Goal: Communication & Community: Ask a question

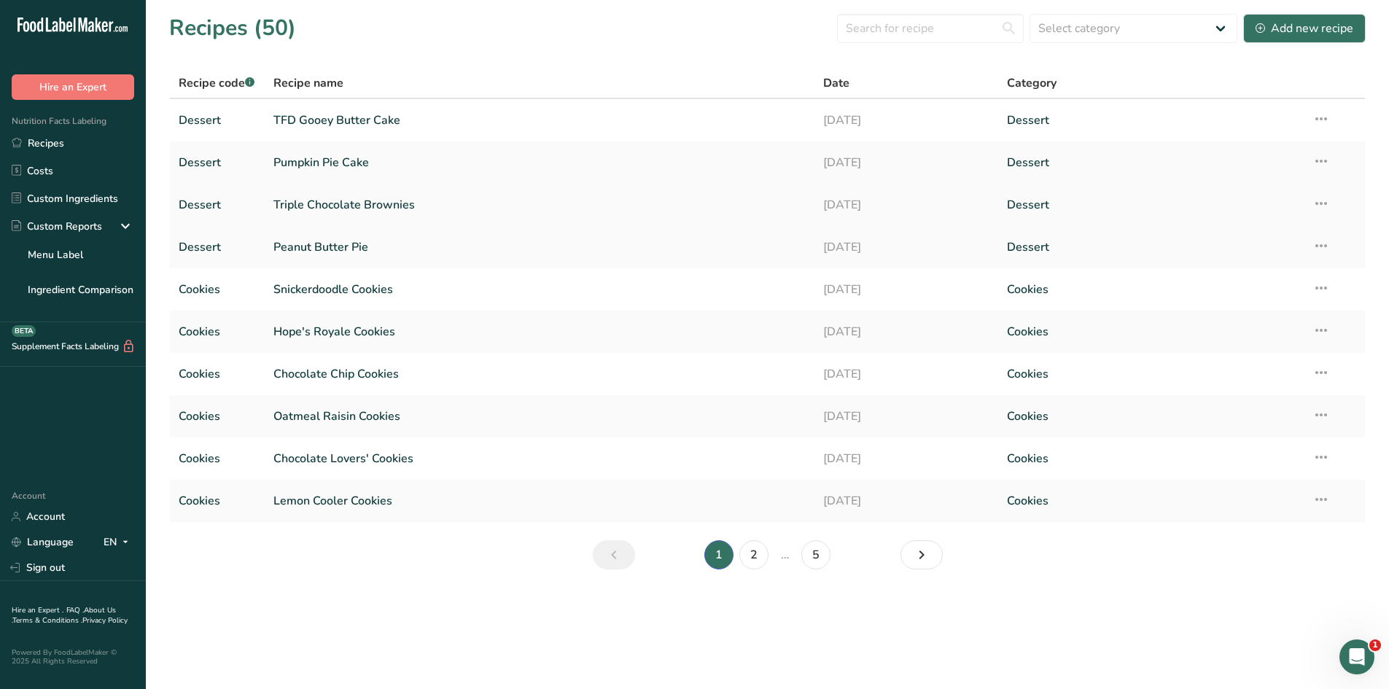
click at [335, 208] on link "Triple Chocolate Brownies" at bounding box center [539, 205] width 533 height 31
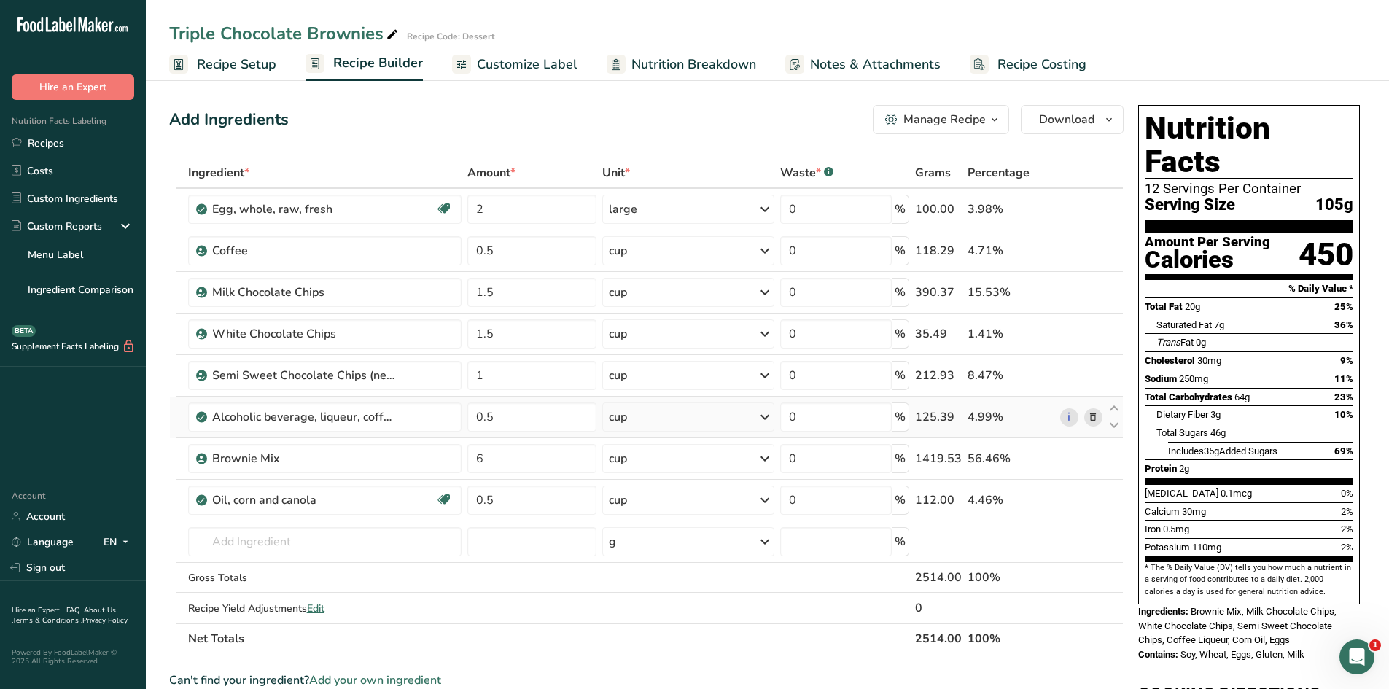
click at [1094, 419] on icon at bounding box center [1093, 417] width 10 height 15
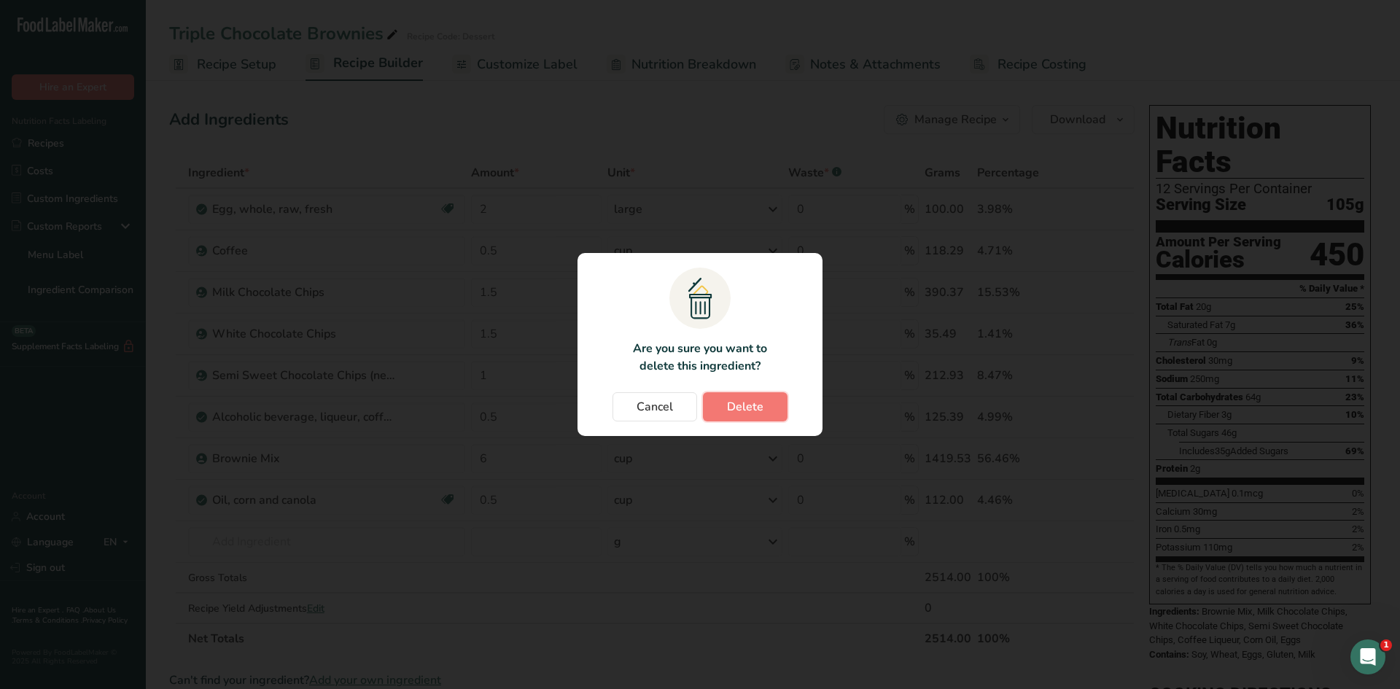
click at [757, 406] on span "Delete" at bounding box center [745, 406] width 36 height 17
type input "6"
type input "0.5"
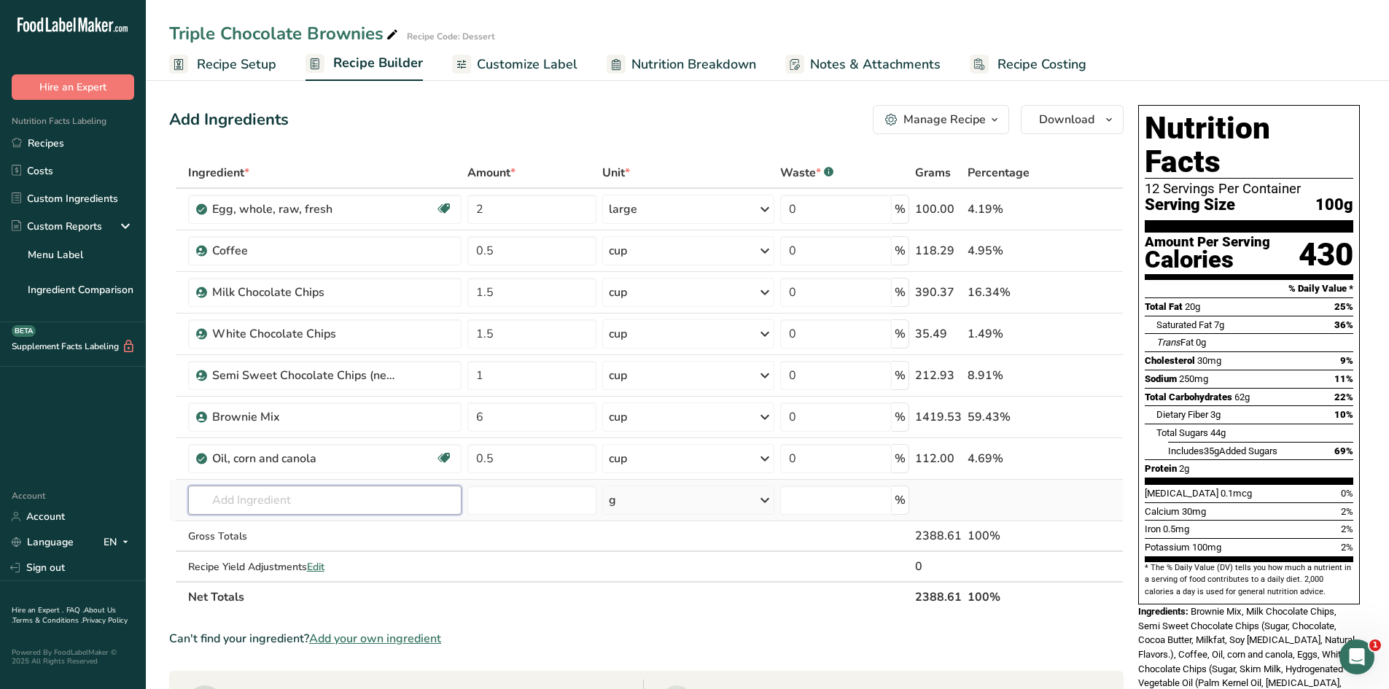
click at [250, 504] on input "text" at bounding box center [325, 500] width 274 height 29
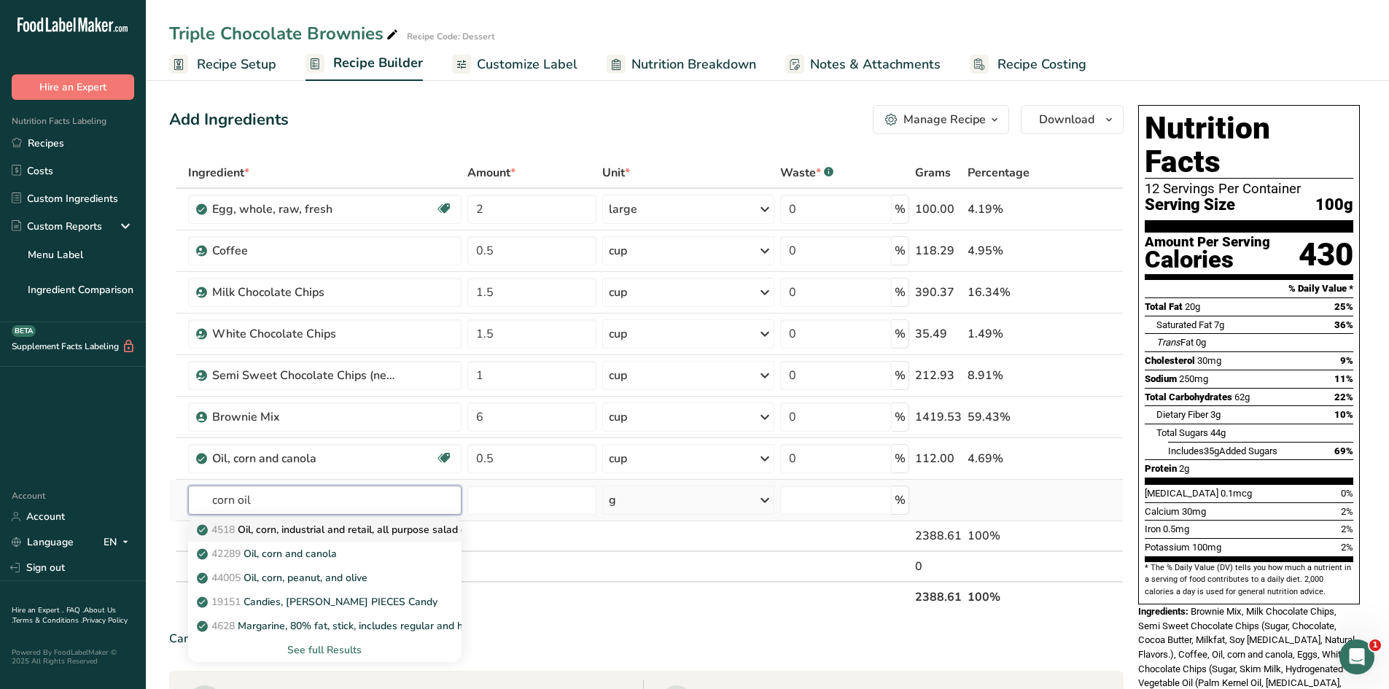
type input "corn oil"
click at [356, 531] on p "4518 Oil, corn, industrial and retail, all purpose salad or cooking" at bounding box center [354, 529] width 309 height 15
type input "Oil, corn, industrial and retail, all purpose salad or cooking"
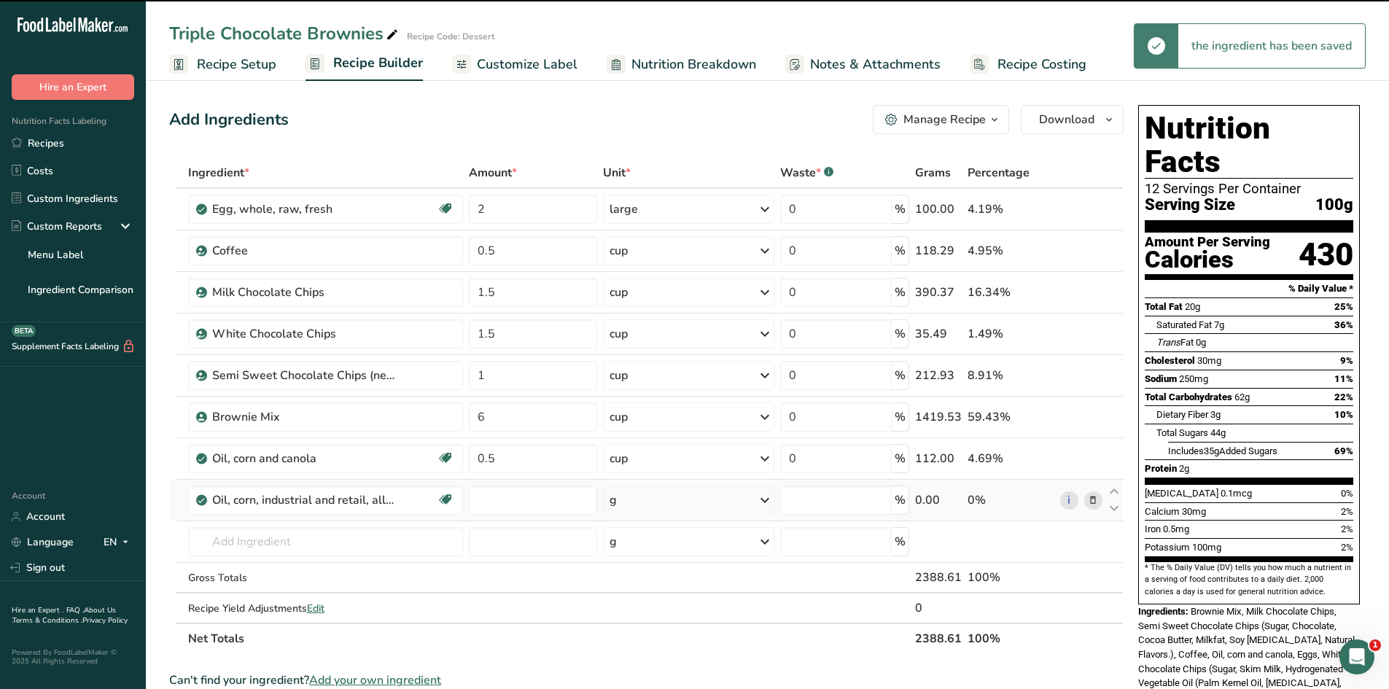
type input "0"
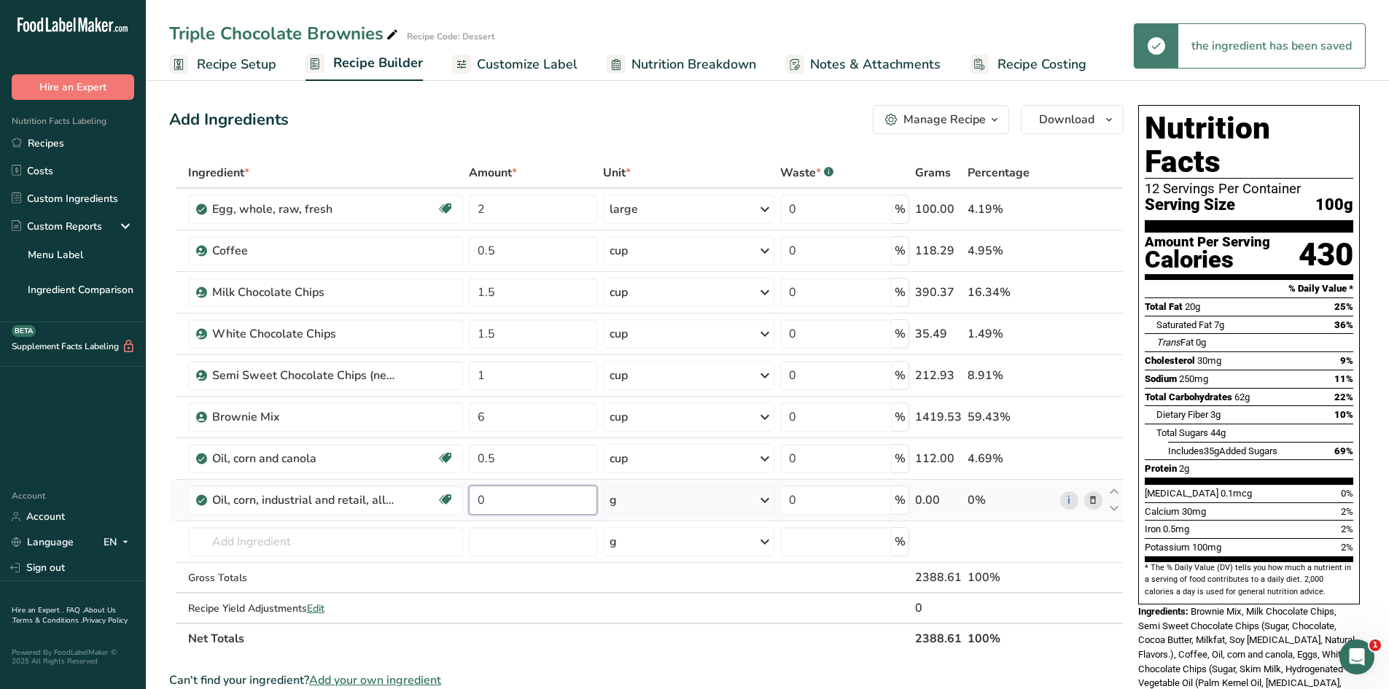
click at [526, 508] on input "0" at bounding box center [533, 500] width 128 height 29
type input "0.5"
click at [677, 502] on div "Ingredient * Amount * Unit * Waste * .a-a{fill:#347362;}.b-a{fill:#fff;} Grams …" at bounding box center [646, 405] width 954 height 496
click at [677, 502] on div "g" at bounding box center [688, 500] width 171 height 29
click at [646, 569] on div "1 cup" at bounding box center [673, 570] width 122 height 21
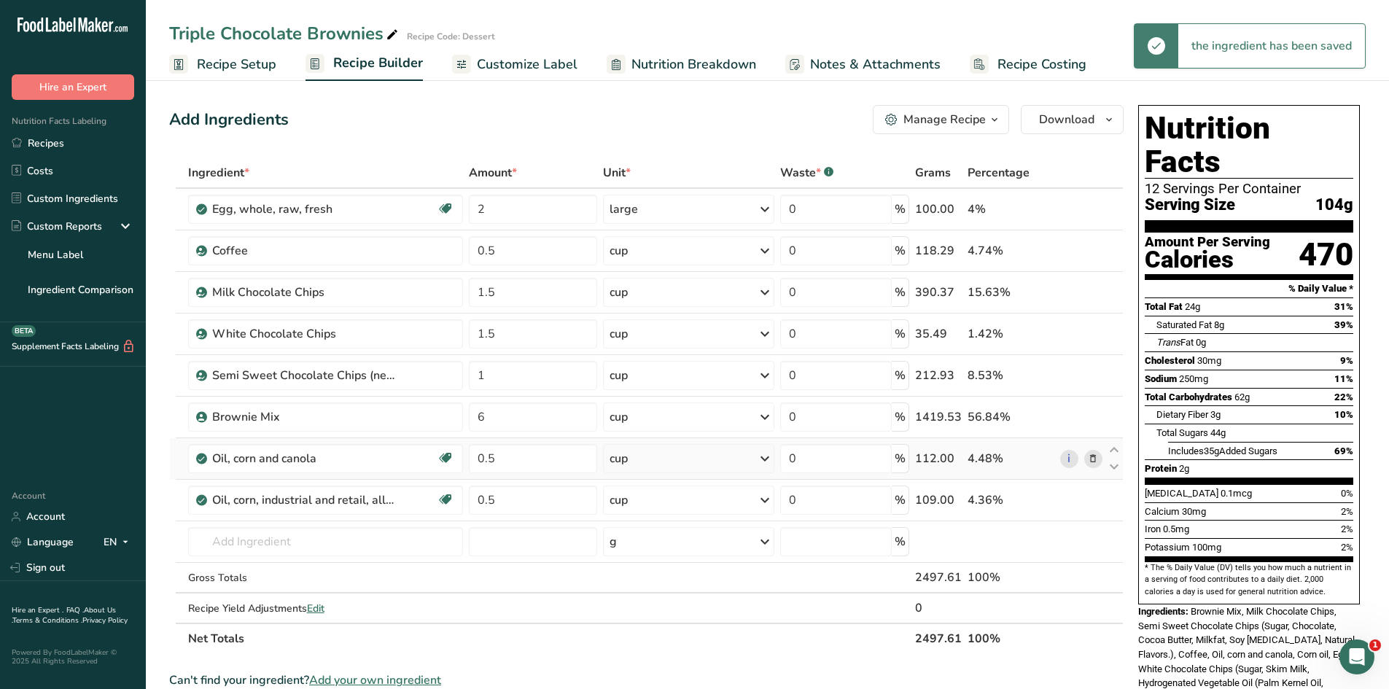
click at [1102, 459] on td "i" at bounding box center [1081, 459] width 48 height 42
click at [1098, 460] on icon at bounding box center [1093, 458] width 10 height 15
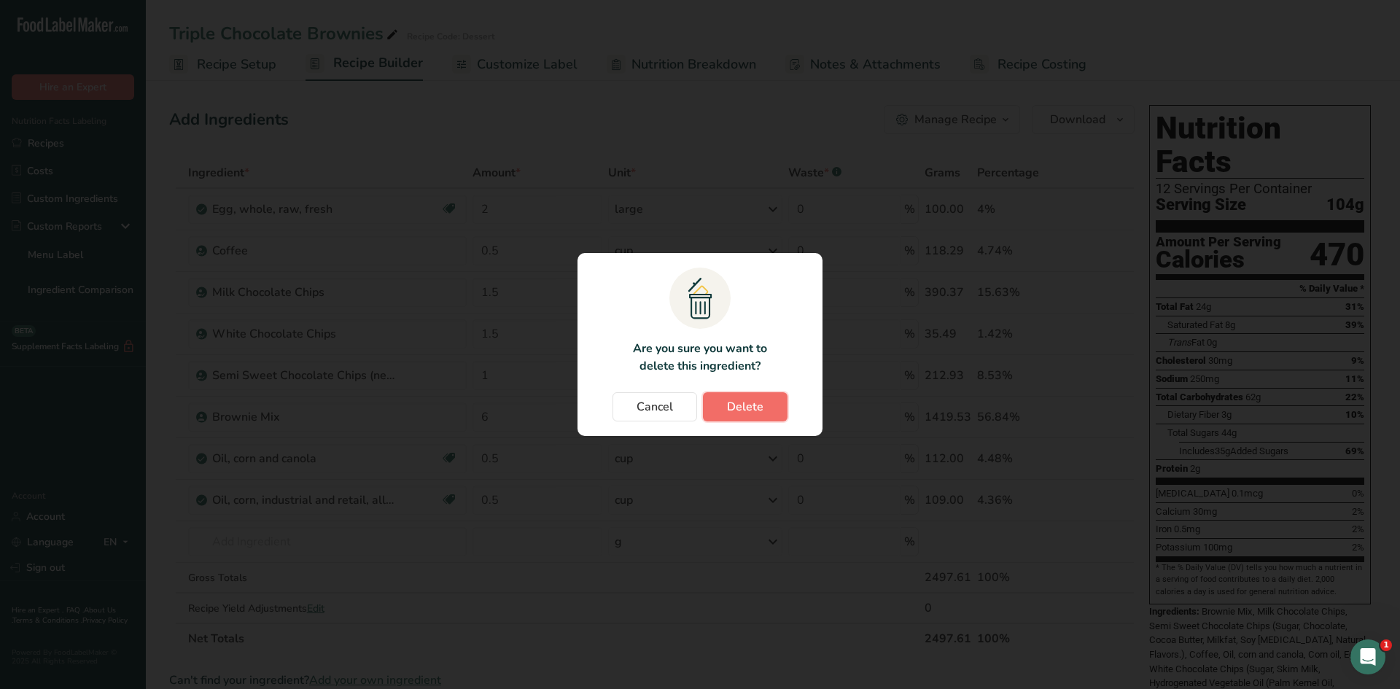
click at [757, 412] on span "Delete" at bounding box center [745, 406] width 36 height 17
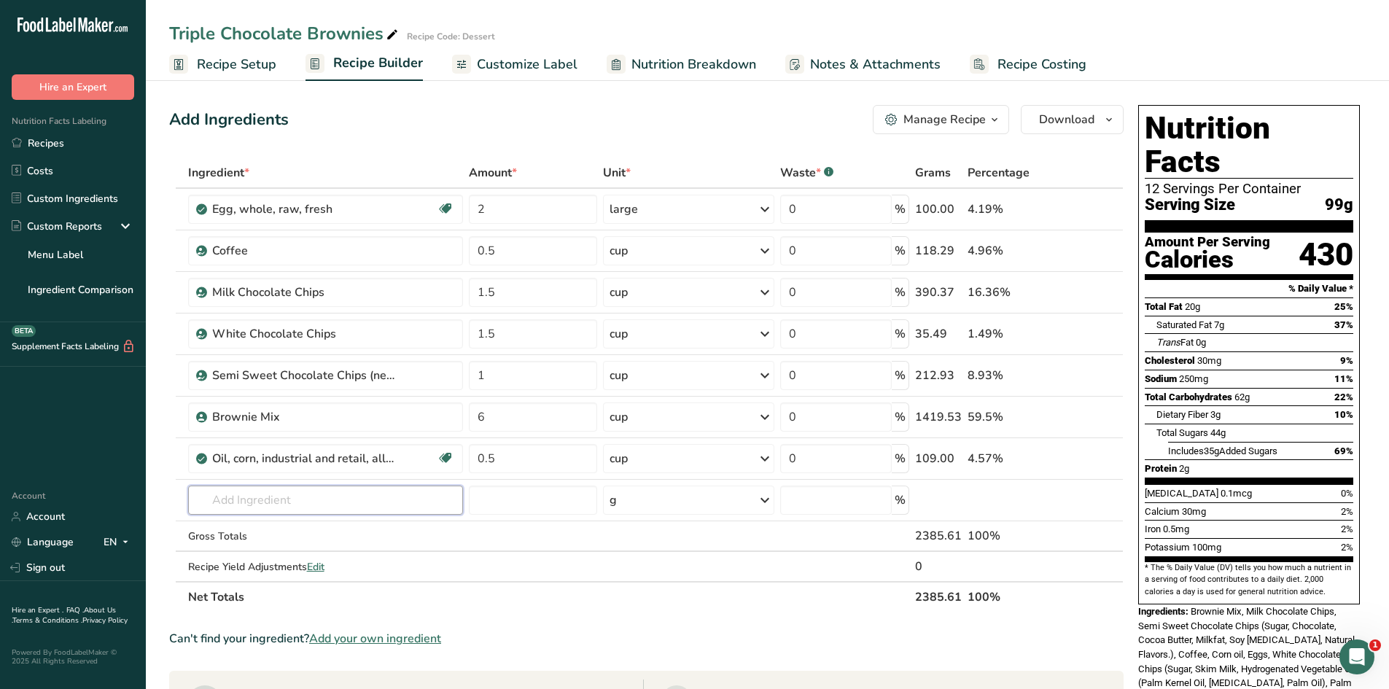
click at [347, 502] on input "text" at bounding box center [326, 500] width 276 height 29
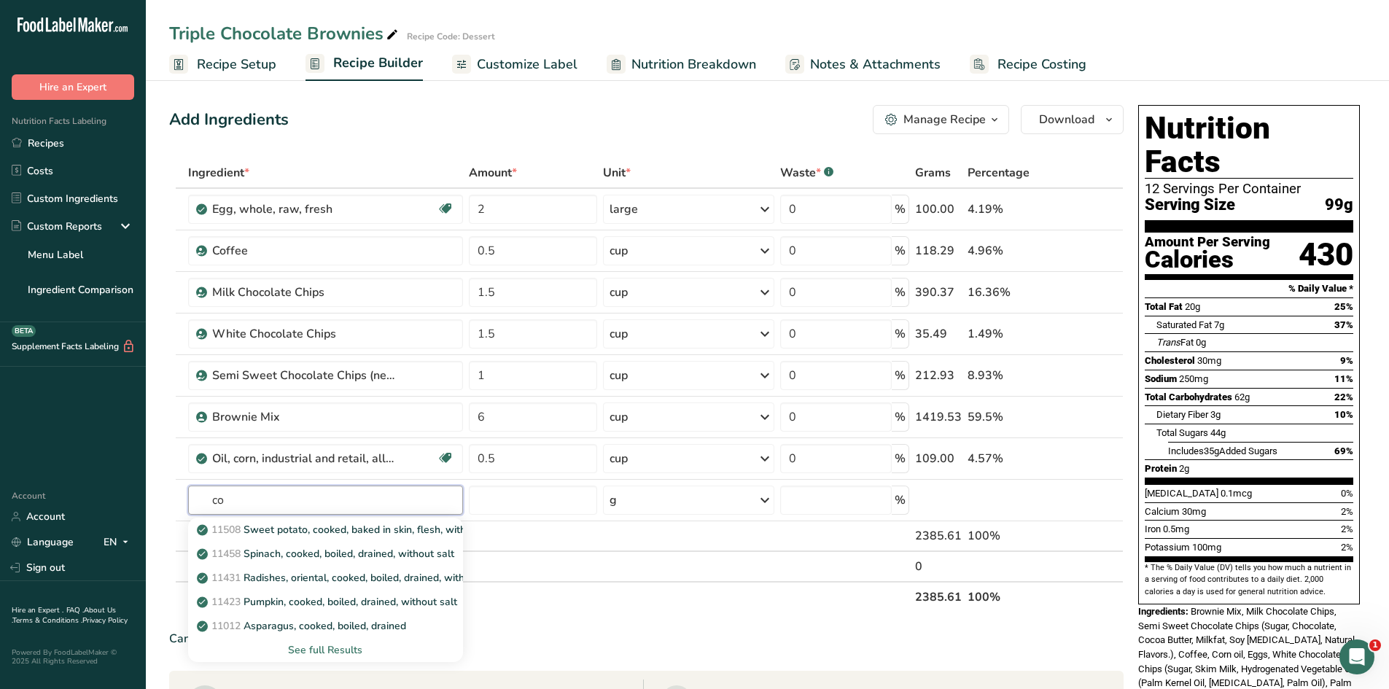
type input "c"
type input "coffee lique"
click at [351, 577] on p "14414 Alcoholic beverage, liqueur, coffee, 53 proof" at bounding box center [325, 577] width 250 height 15
type input "Alcoholic beverage, liqueur, coffee, 53 proof"
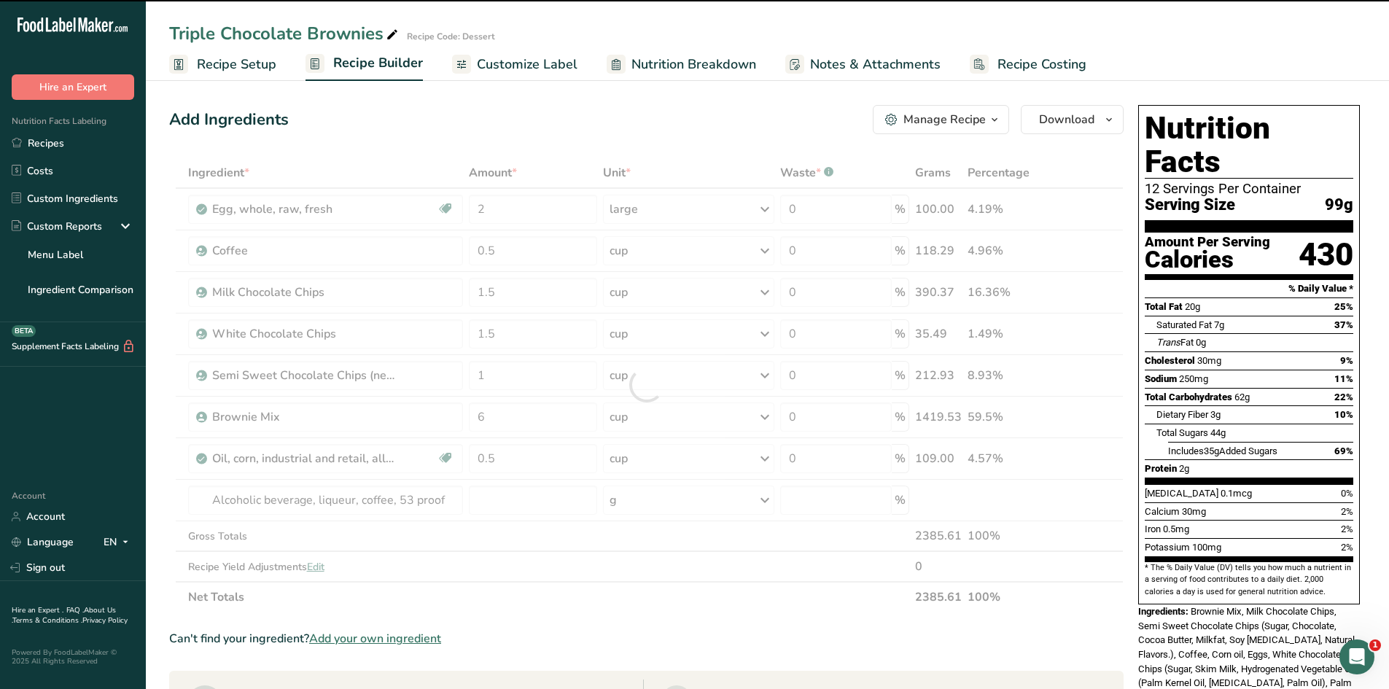
type input "0"
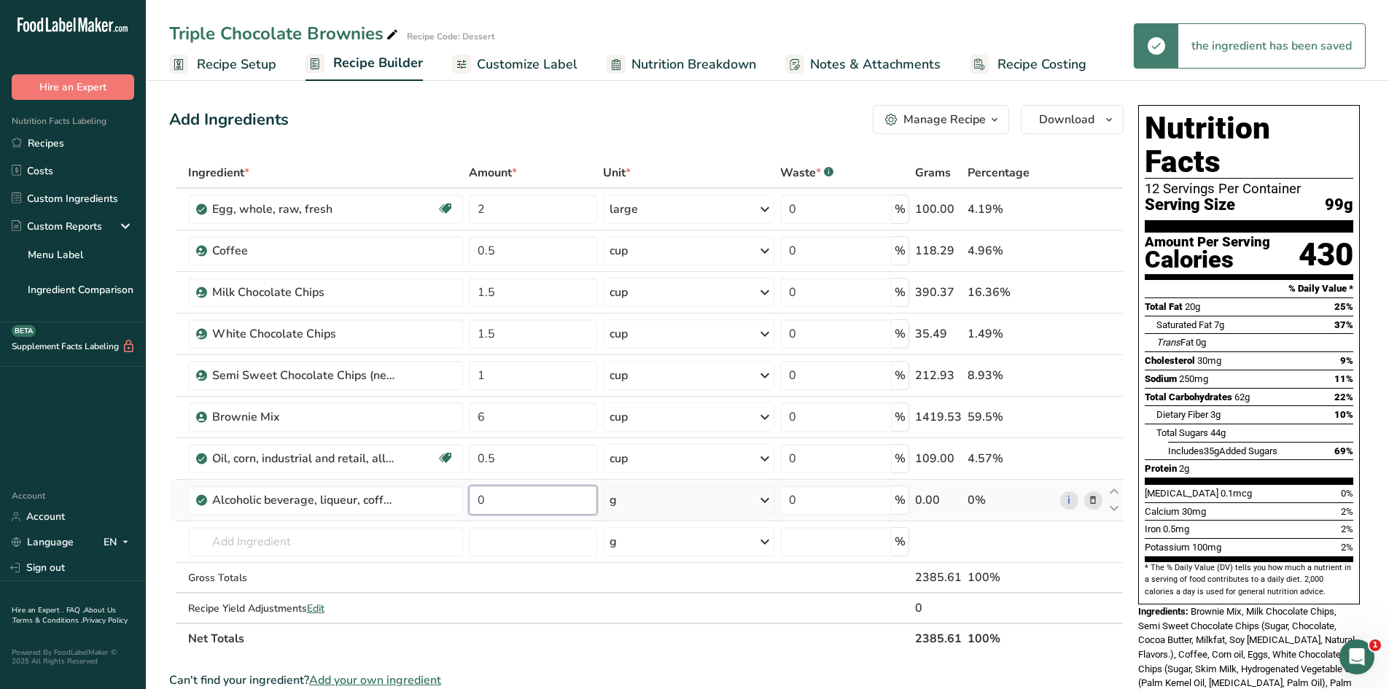
click at [526, 500] on input "0" at bounding box center [533, 500] width 128 height 29
type input "0.5"
click at [682, 489] on div "Ingredient * Amount * Unit * Waste * .a-a{fill:#347362;}.b-a{fill:#fff;} Grams …" at bounding box center [646, 405] width 954 height 496
click at [685, 502] on div "g" at bounding box center [688, 500] width 171 height 29
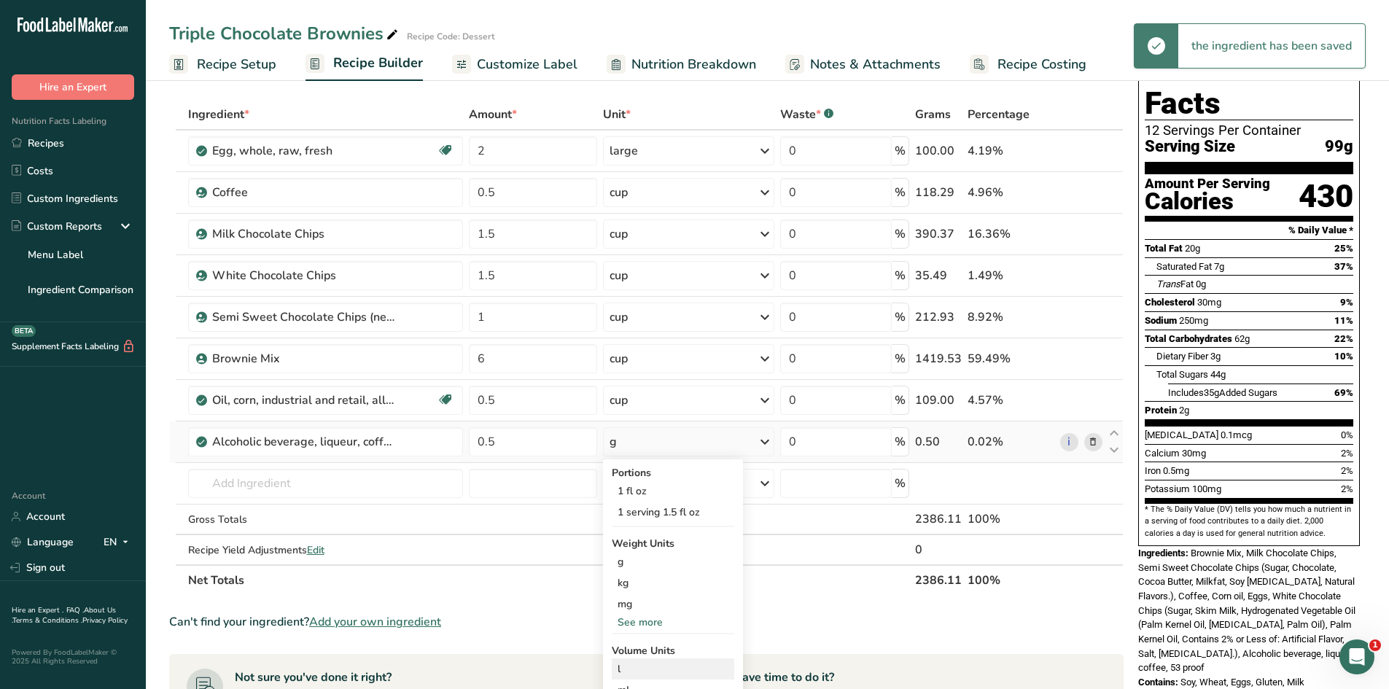
scroll to position [146, 0]
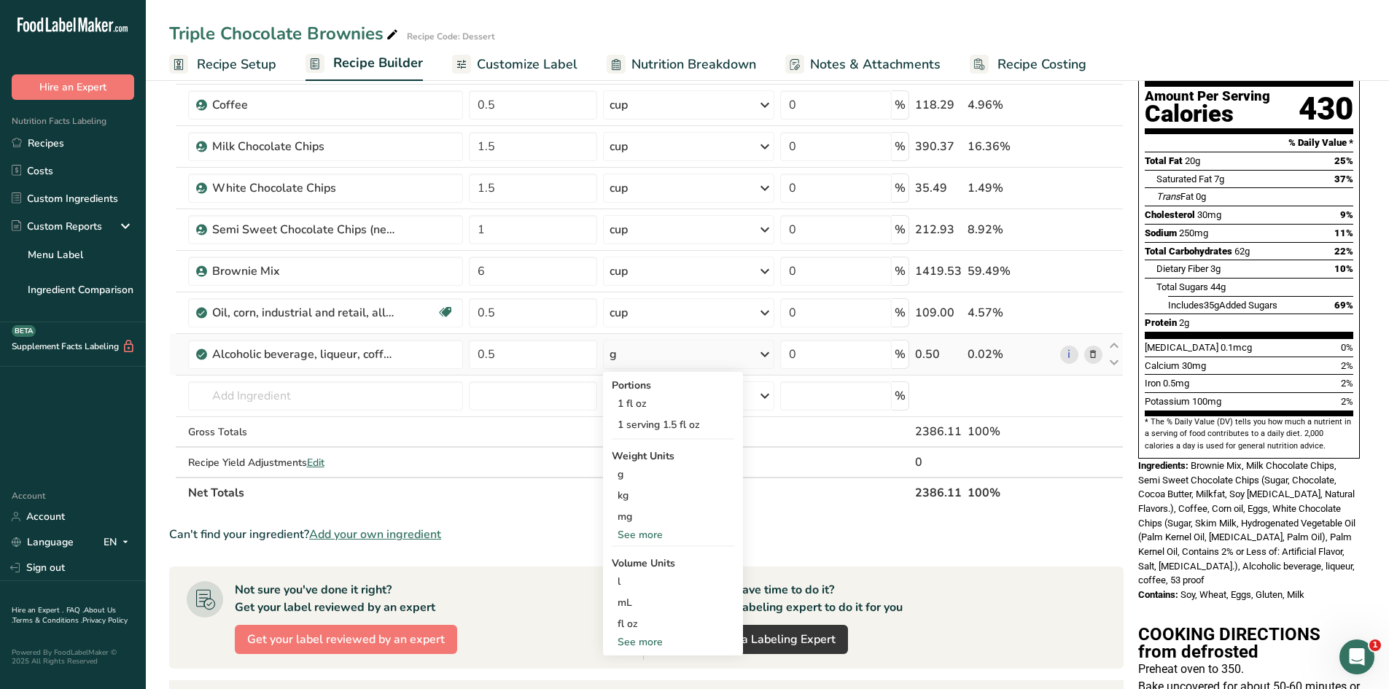
click at [642, 642] on div "See more" at bounding box center [673, 641] width 122 height 15
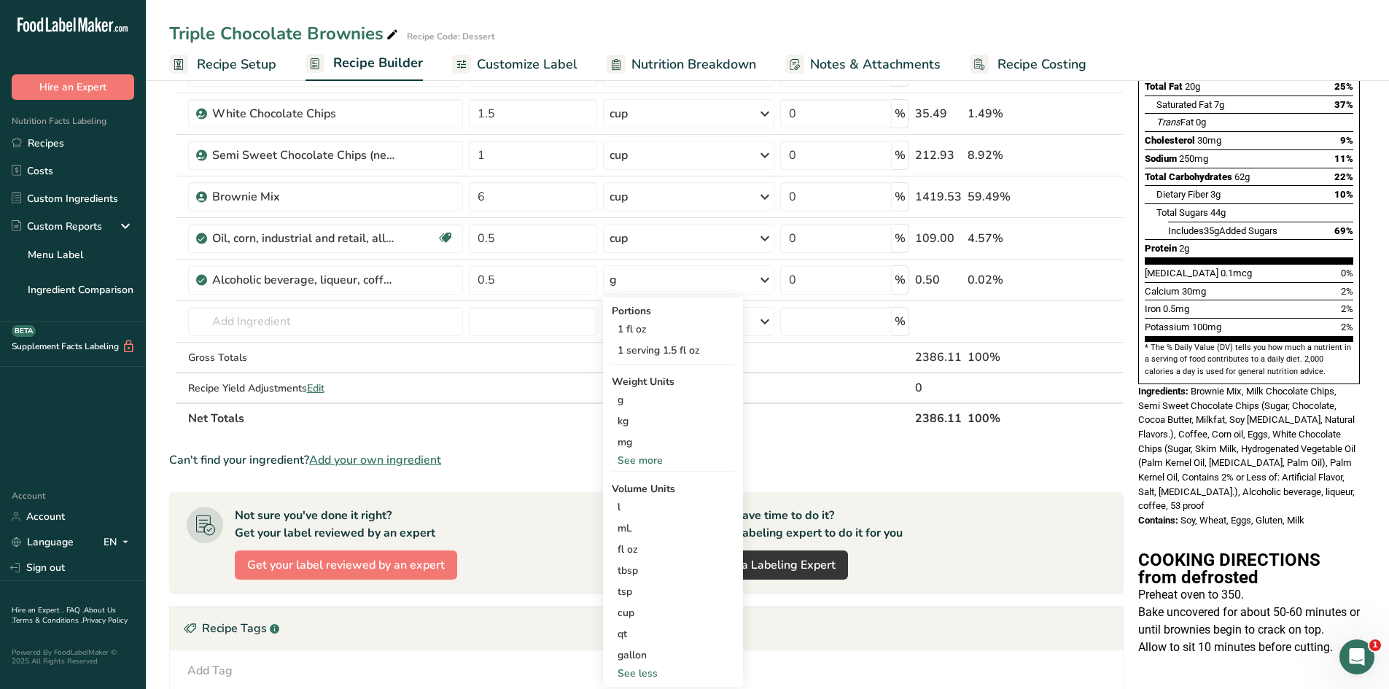
scroll to position [292, 0]
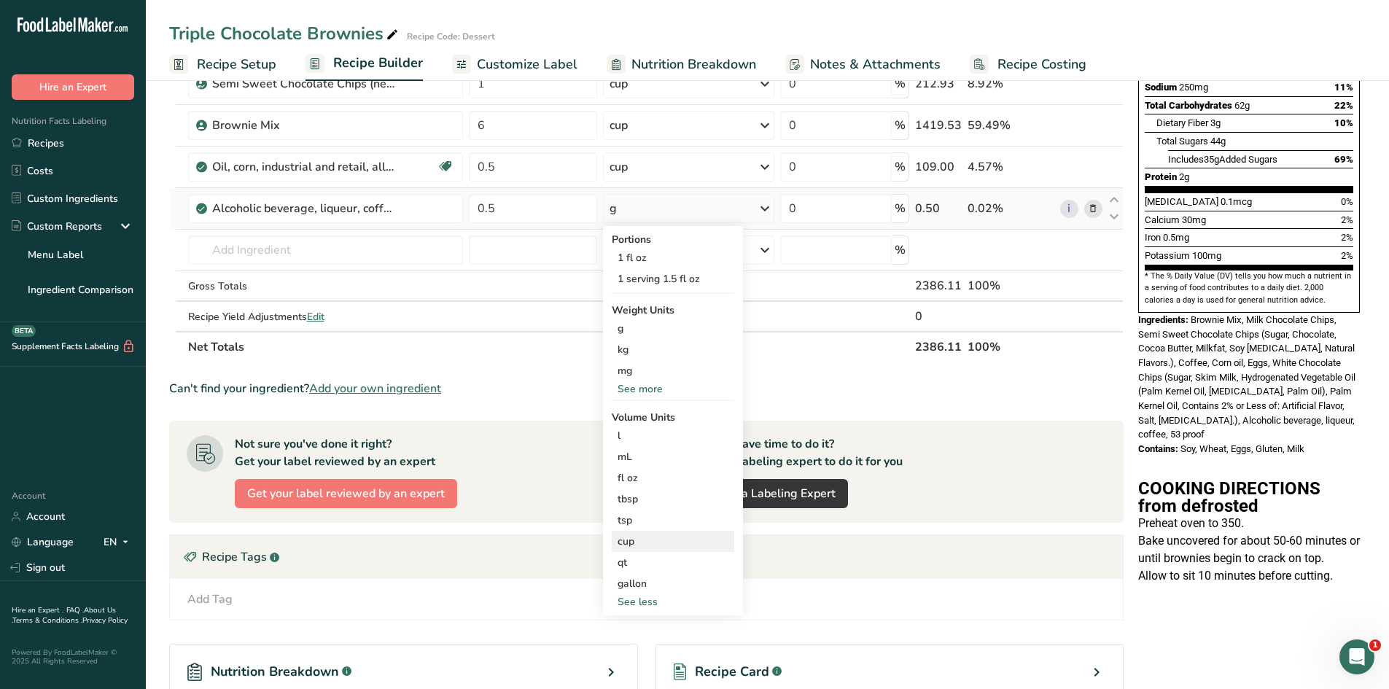
click at [636, 541] on div "cup" at bounding box center [672, 541] width 111 height 15
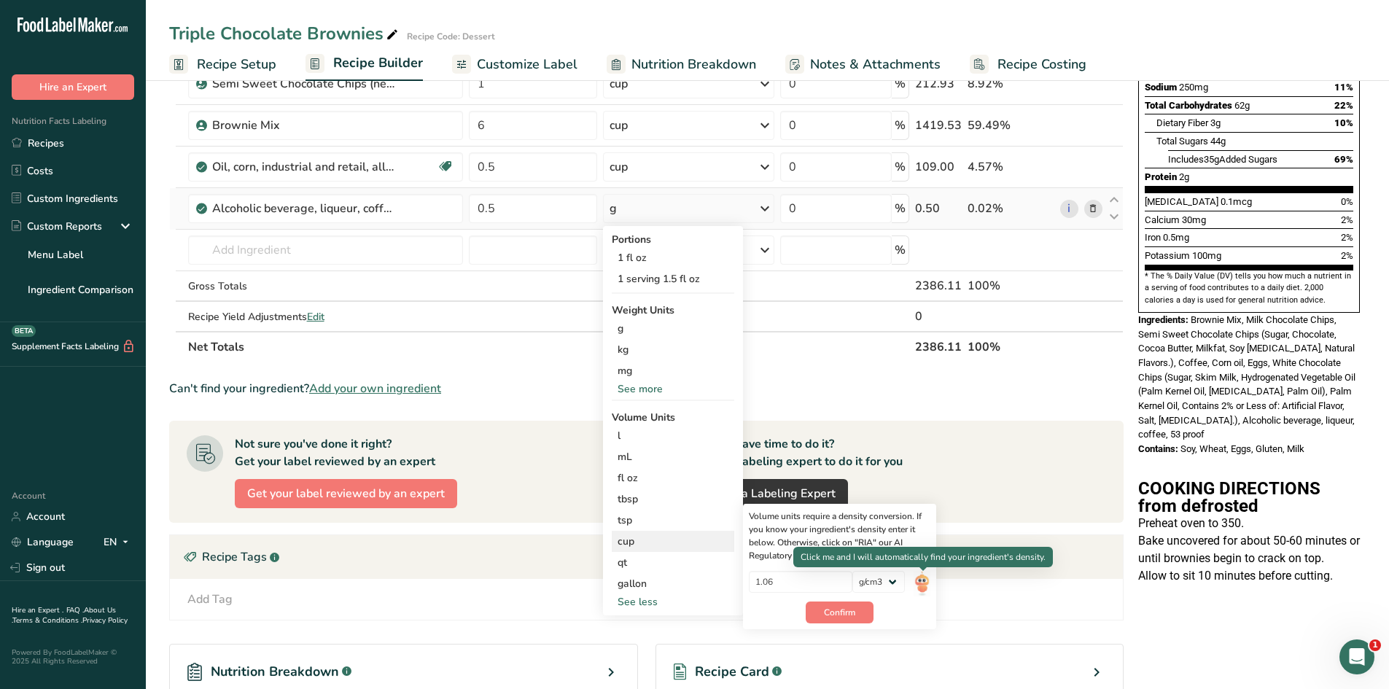
click at [920, 585] on img at bounding box center [921, 584] width 16 height 26
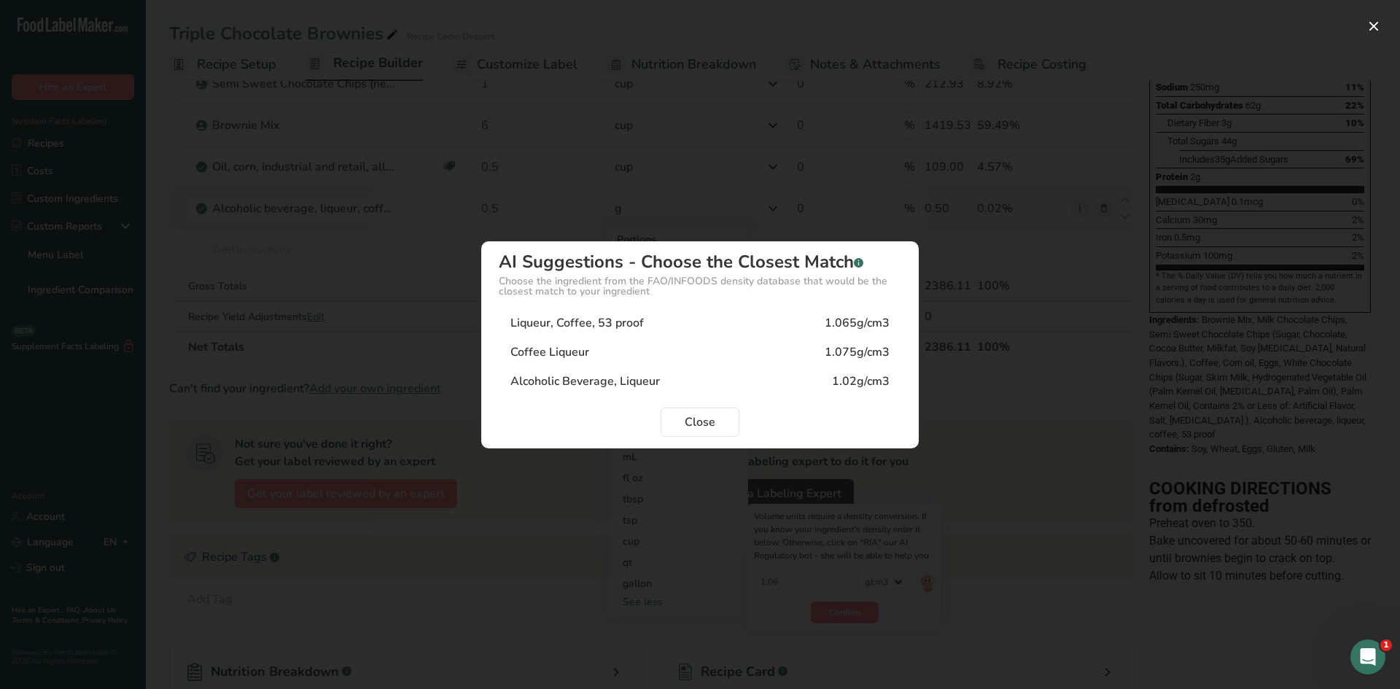
click at [641, 360] on div "Coffee Liqueur 1.075g/cm3" at bounding box center [700, 352] width 402 height 29
type input "1.075"
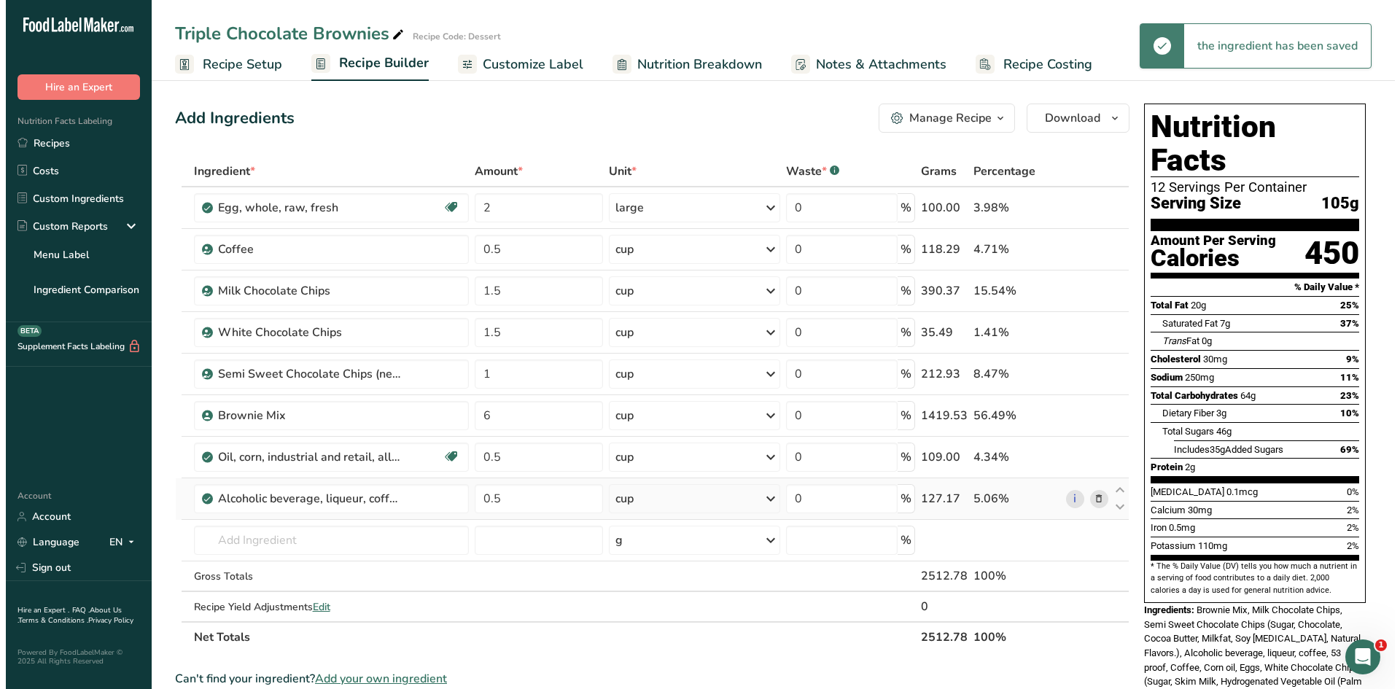
scroll to position [0, 0]
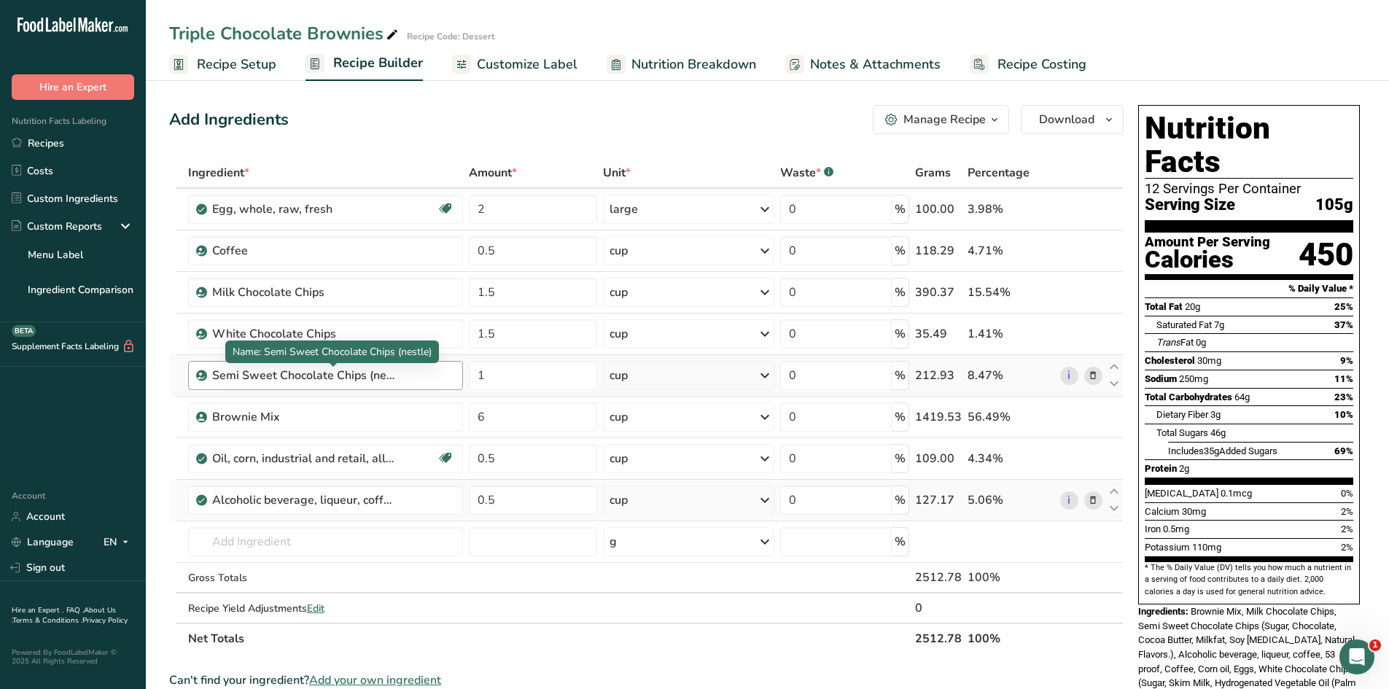
click at [225, 379] on div "Semi Sweet Chocolate Chips (nestle)" at bounding box center [303, 375] width 182 height 17
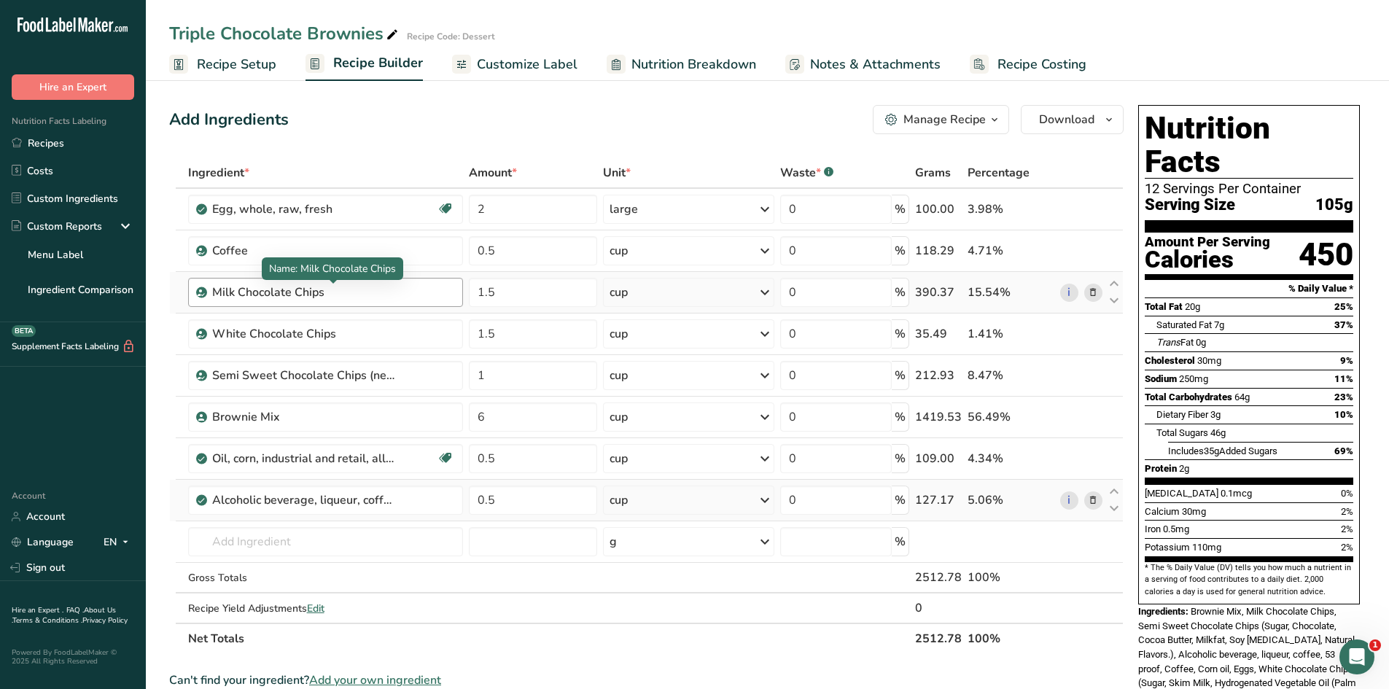
click at [332, 293] on div "Milk Chocolate Chips" at bounding box center [303, 292] width 182 height 17
click at [324, 542] on input "text" at bounding box center [326, 541] width 276 height 29
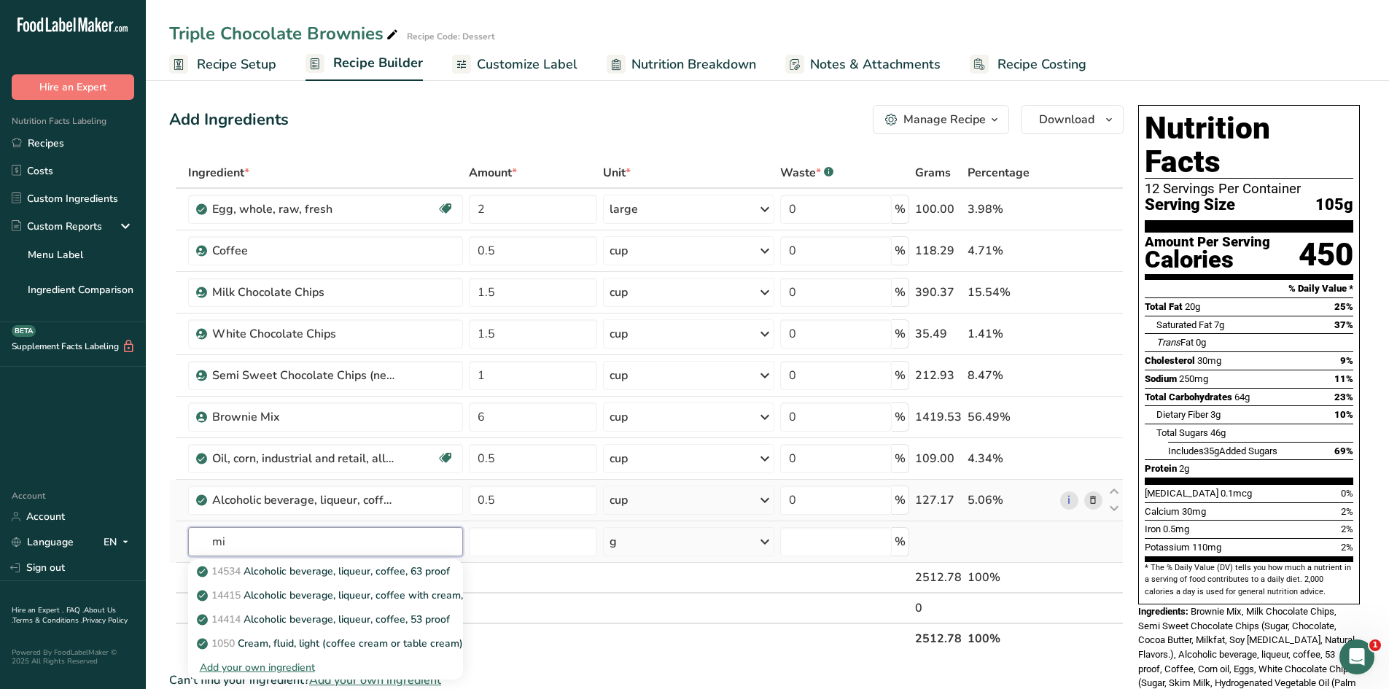
type input "m"
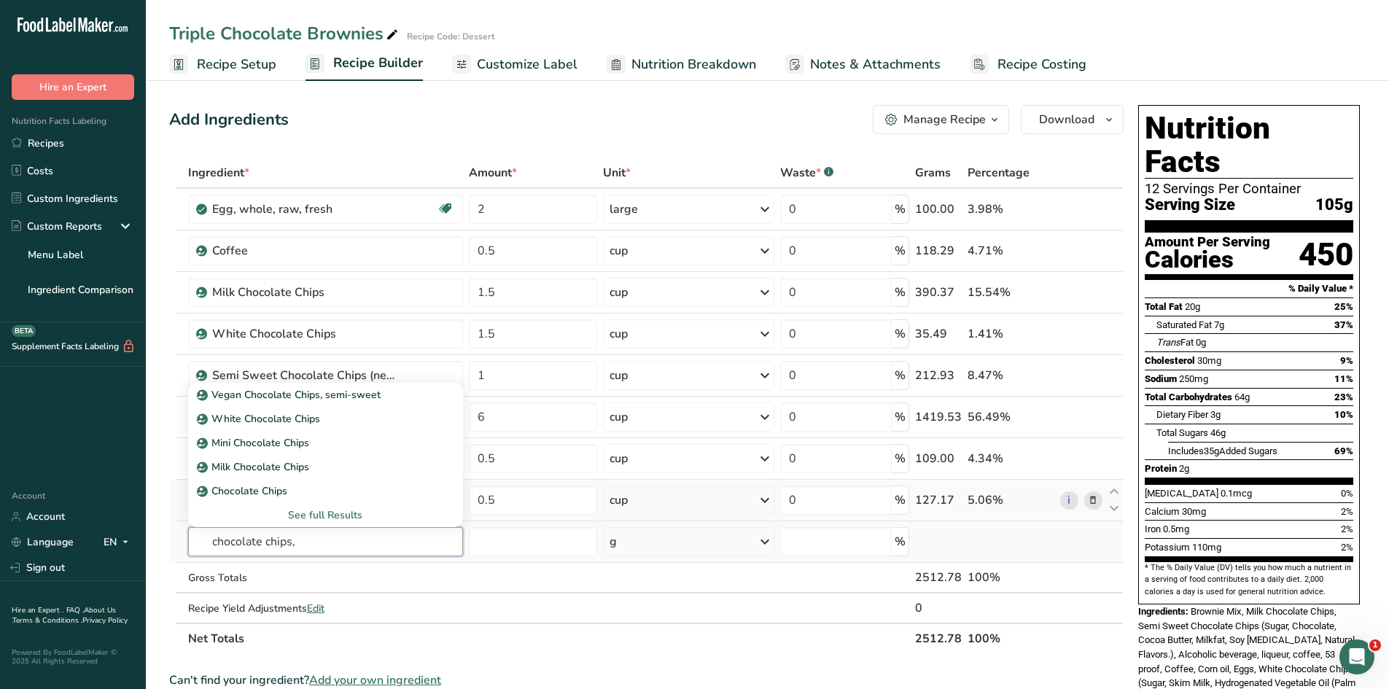
type input "chocolate chips,"
click at [332, 511] on div "See full Results" at bounding box center [326, 514] width 252 height 15
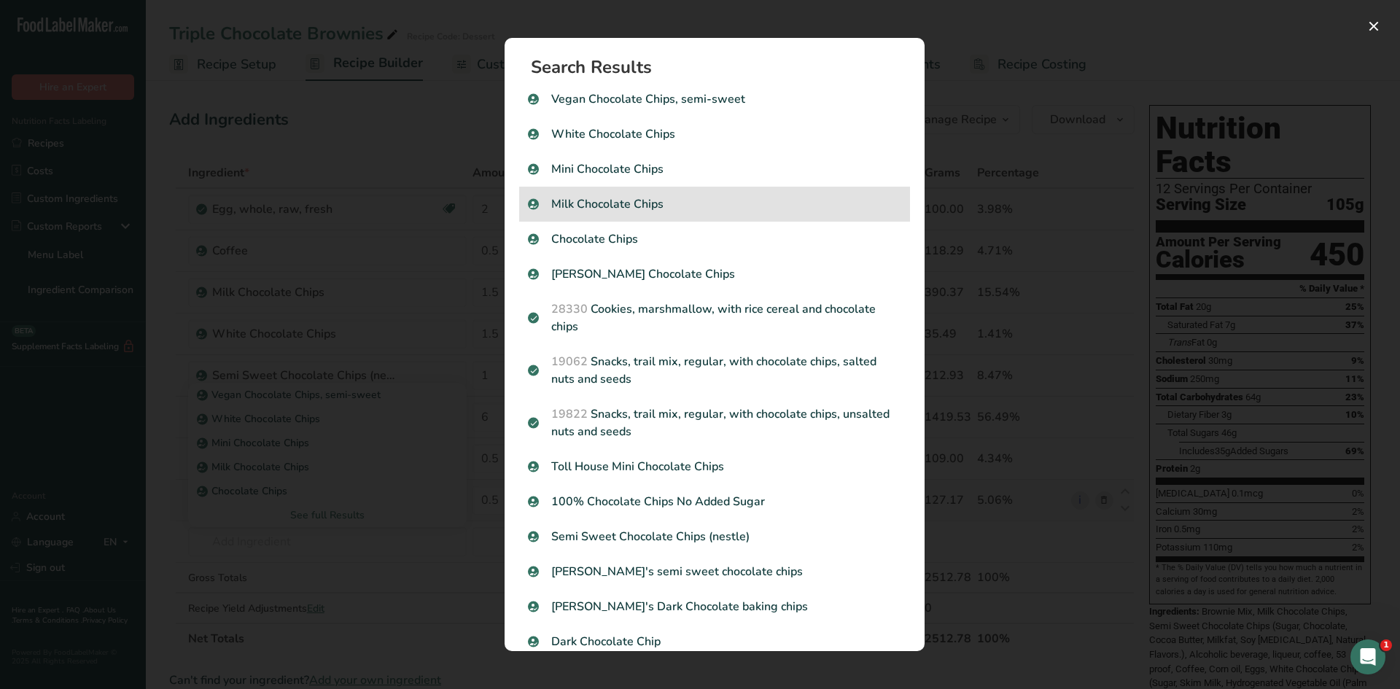
click at [599, 207] on p "Milk Chocolate Chips" at bounding box center [714, 203] width 373 height 17
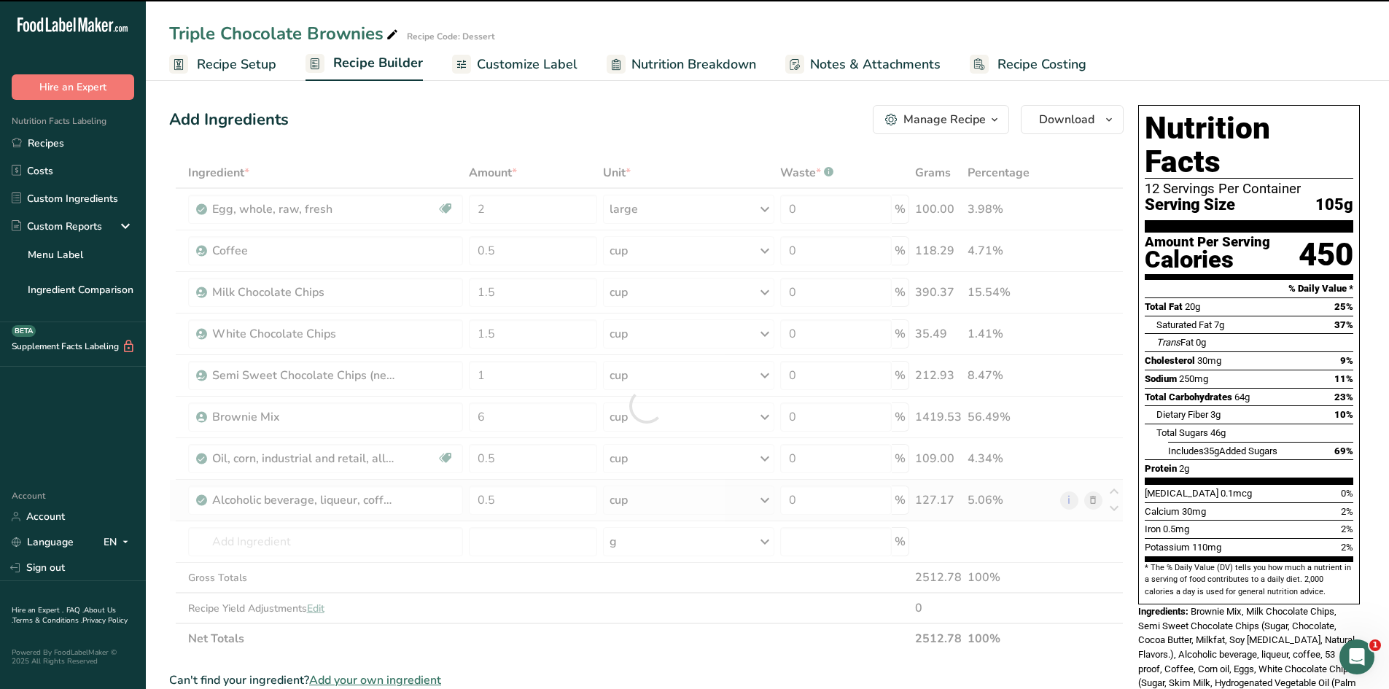
type input "0"
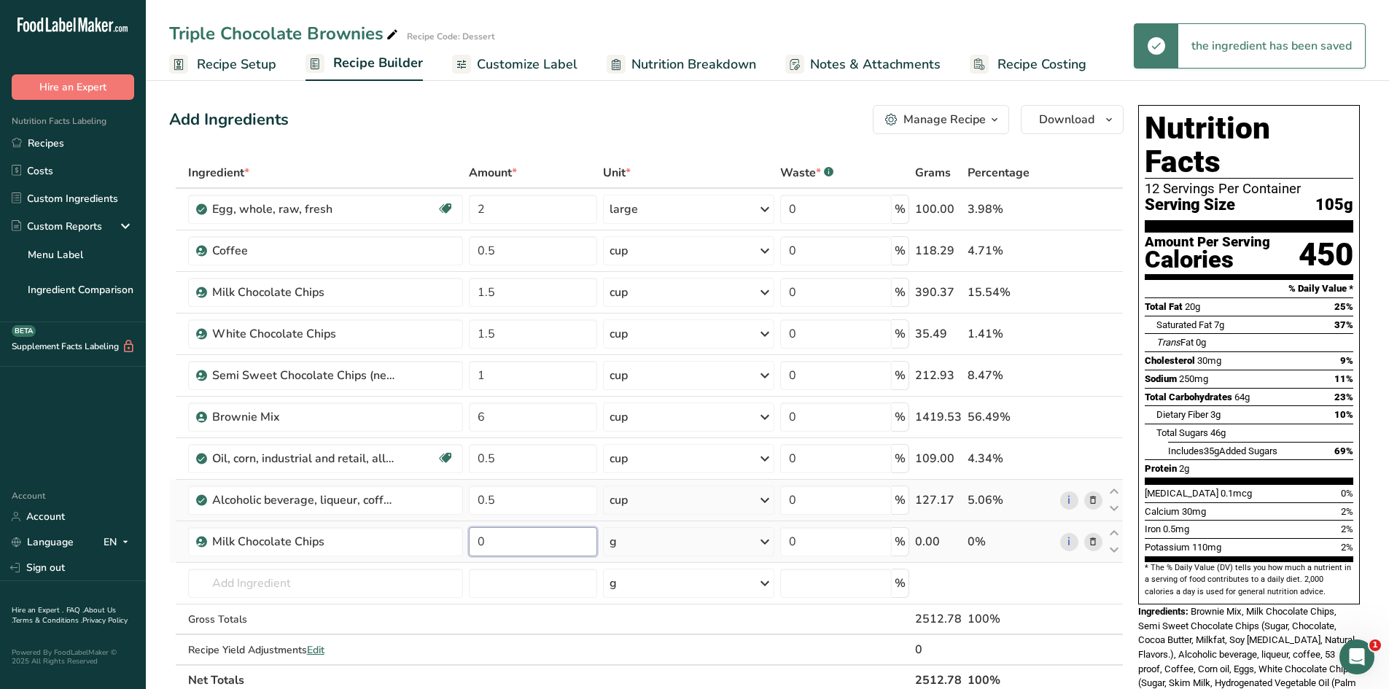
click at [485, 544] on input "0" at bounding box center [533, 541] width 128 height 29
type input "1.5"
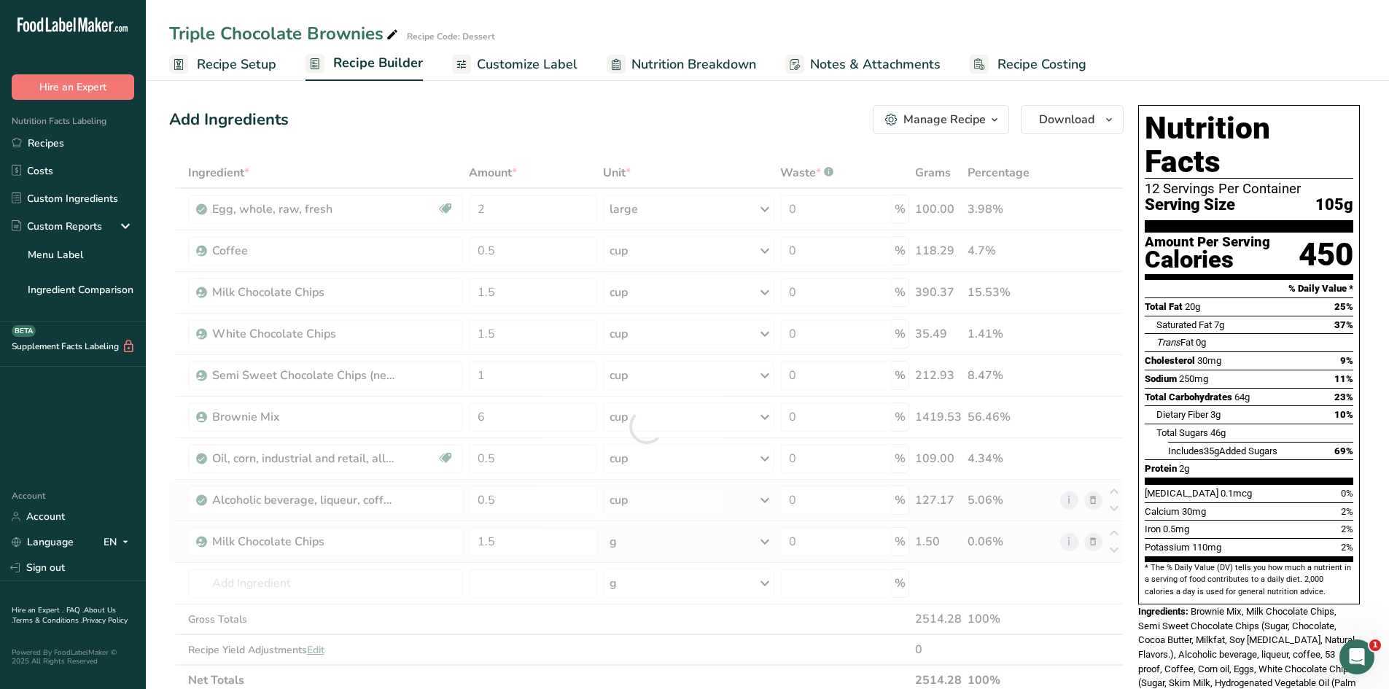
click at [645, 544] on div "Ingredient * Amount * Unit * Waste * .a-a{fill:#347362;}.b-a{fill:#fff;} Grams …" at bounding box center [646, 426] width 954 height 538
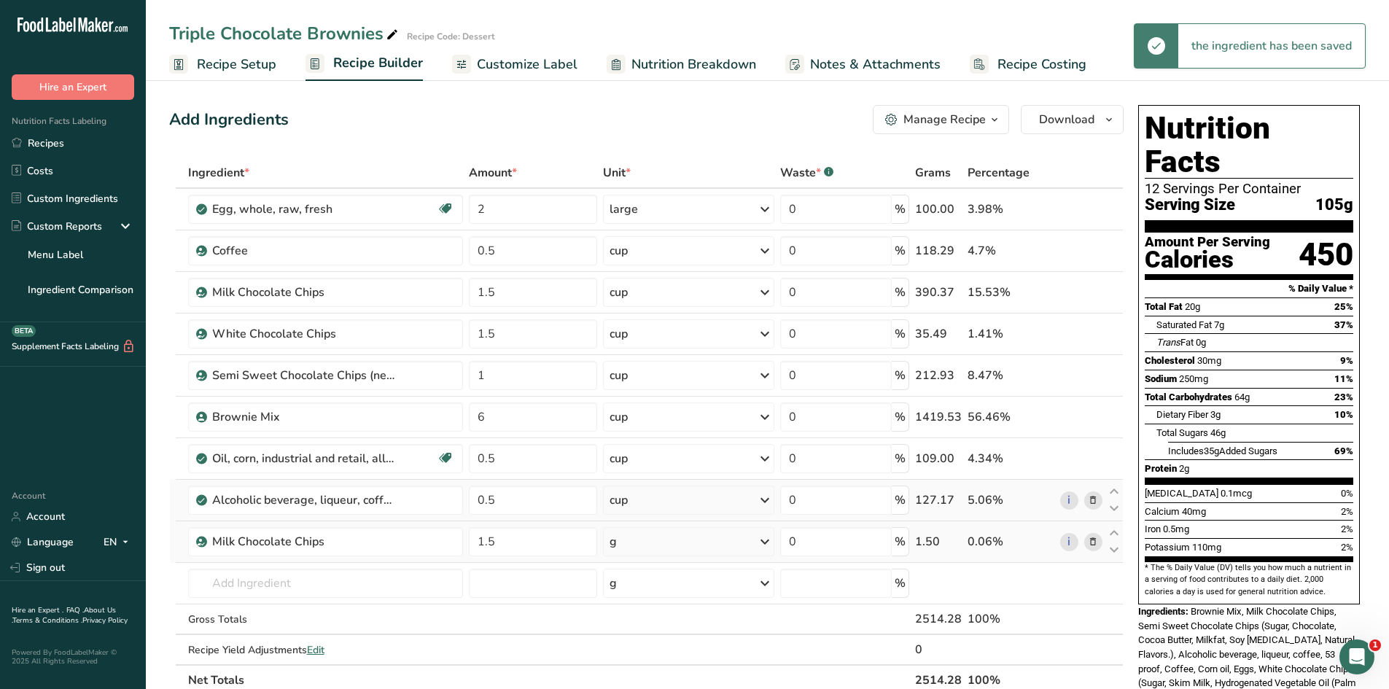
click at [645, 544] on div "g" at bounding box center [688, 541] width 171 height 29
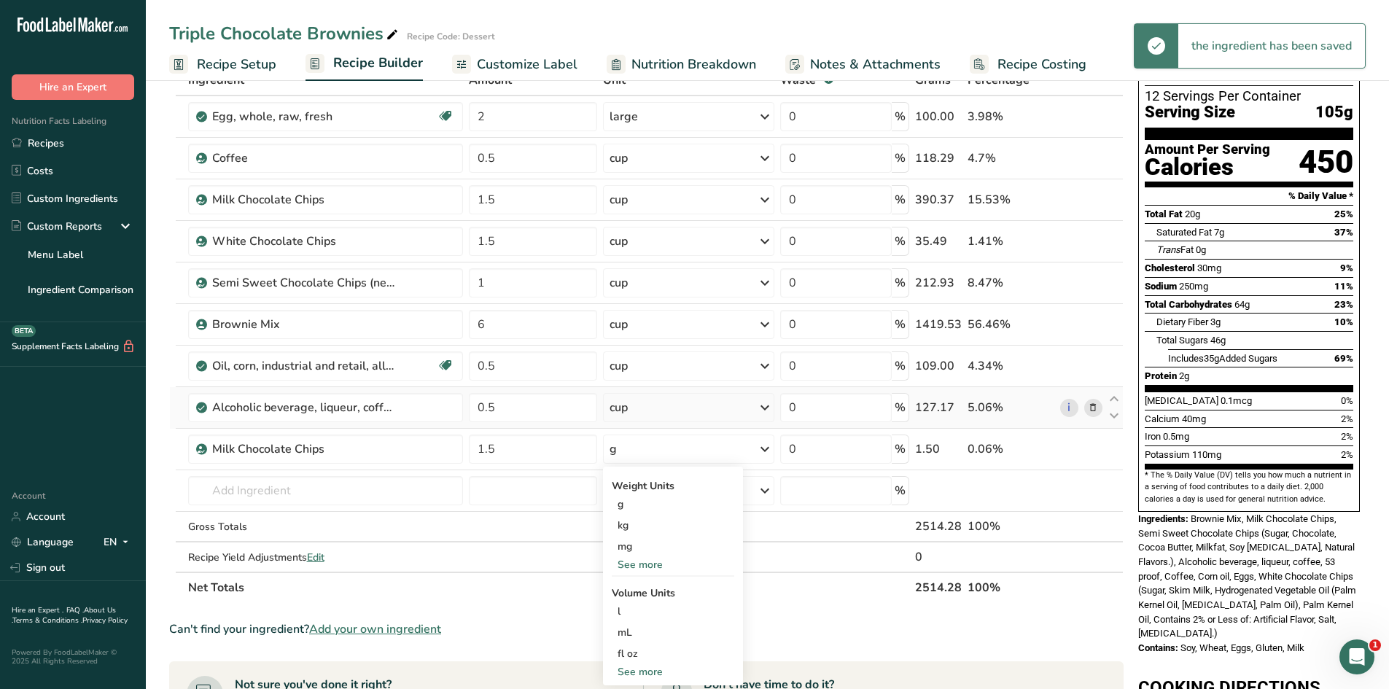
scroll to position [219, 0]
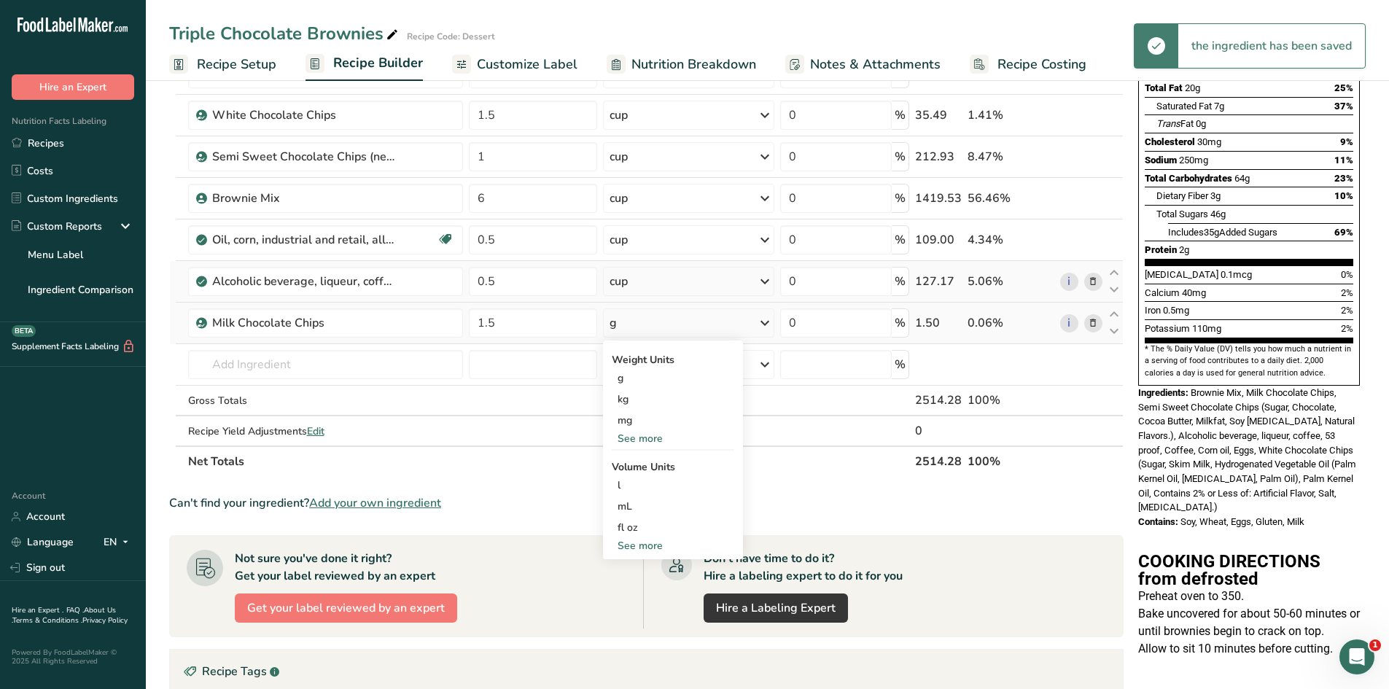
click at [643, 539] on div "See more" at bounding box center [673, 545] width 122 height 15
select select "22"
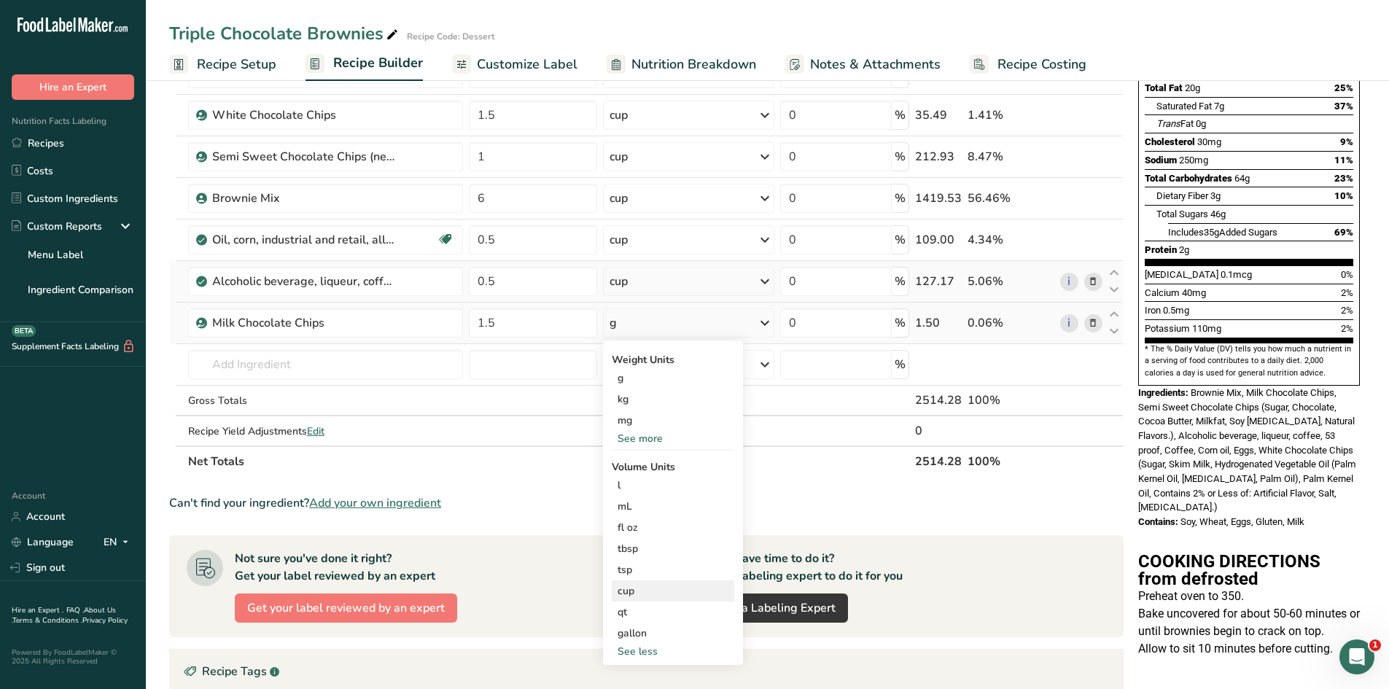
drag, startPoint x: 629, startPoint y: 591, endPoint x: 620, endPoint y: 596, distance: 10.4
click at [628, 591] on div "cup" at bounding box center [672, 590] width 111 height 15
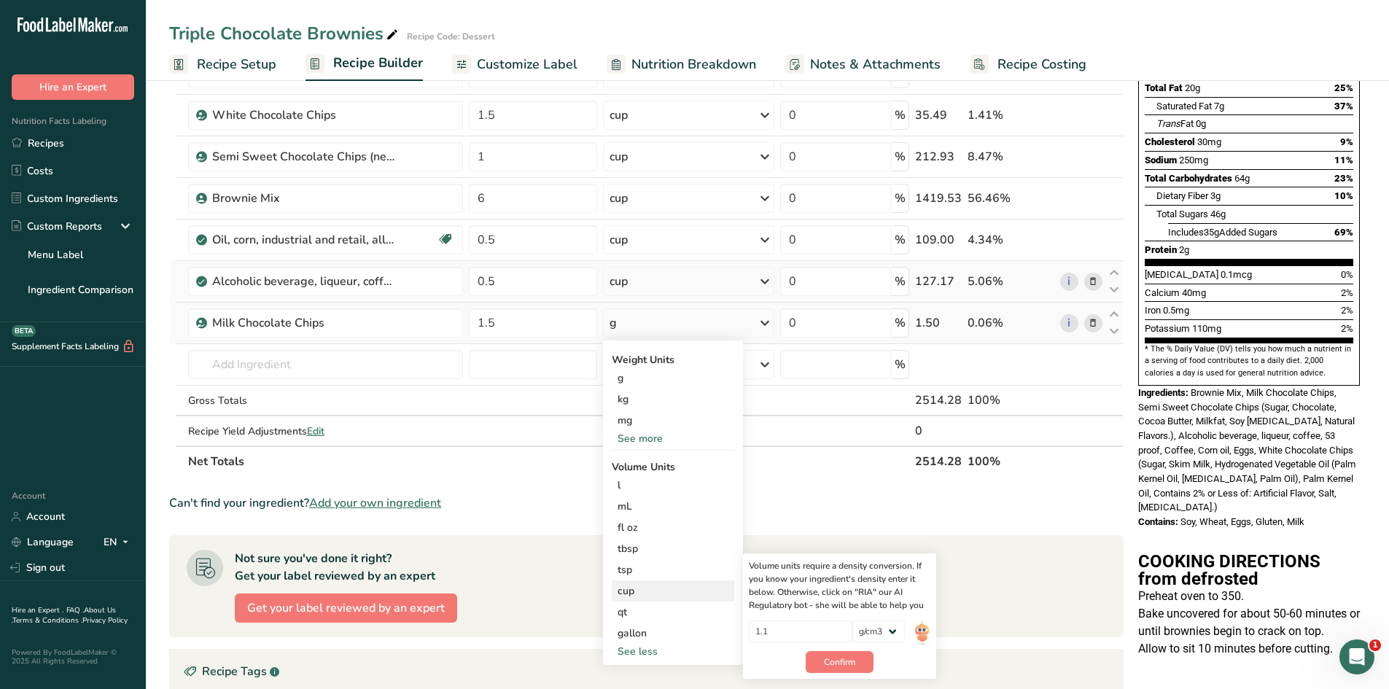
click at [640, 588] on div "cup" at bounding box center [672, 590] width 111 height 15
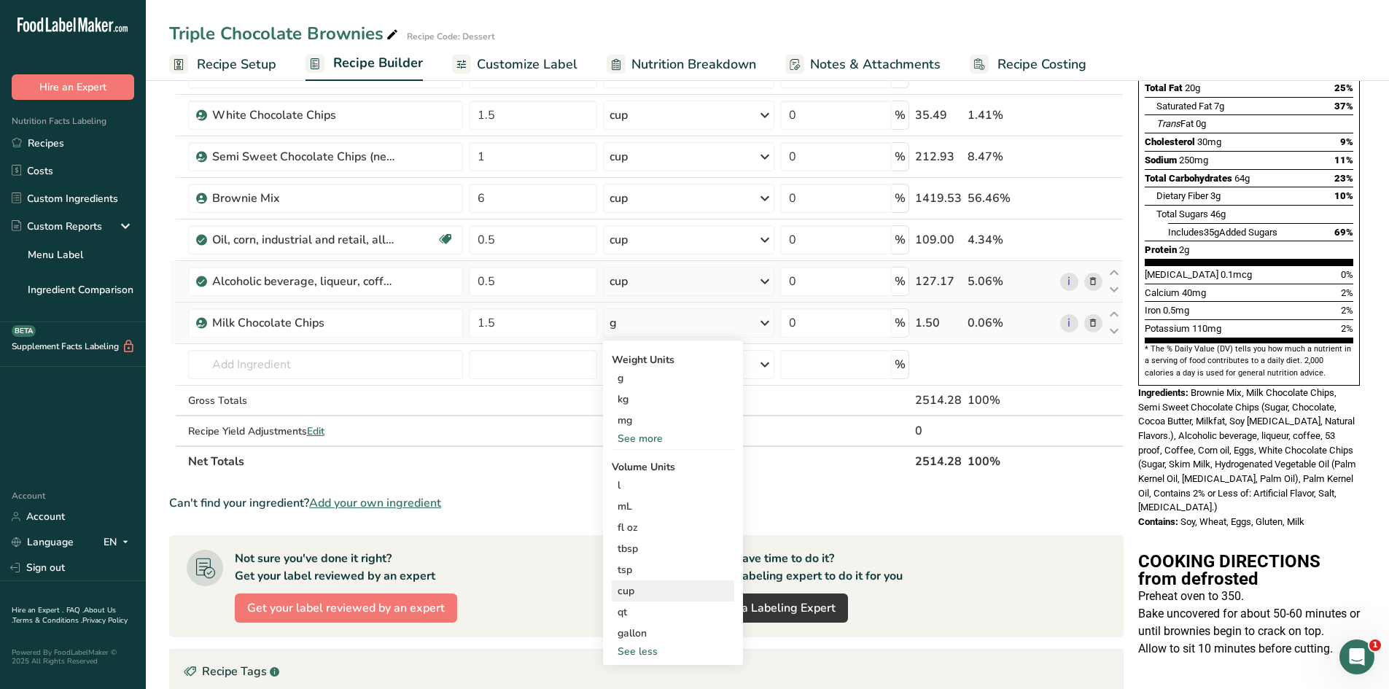
click at [628, 593] on div "cup" at bounding box center [672, 590] width 111 height 15
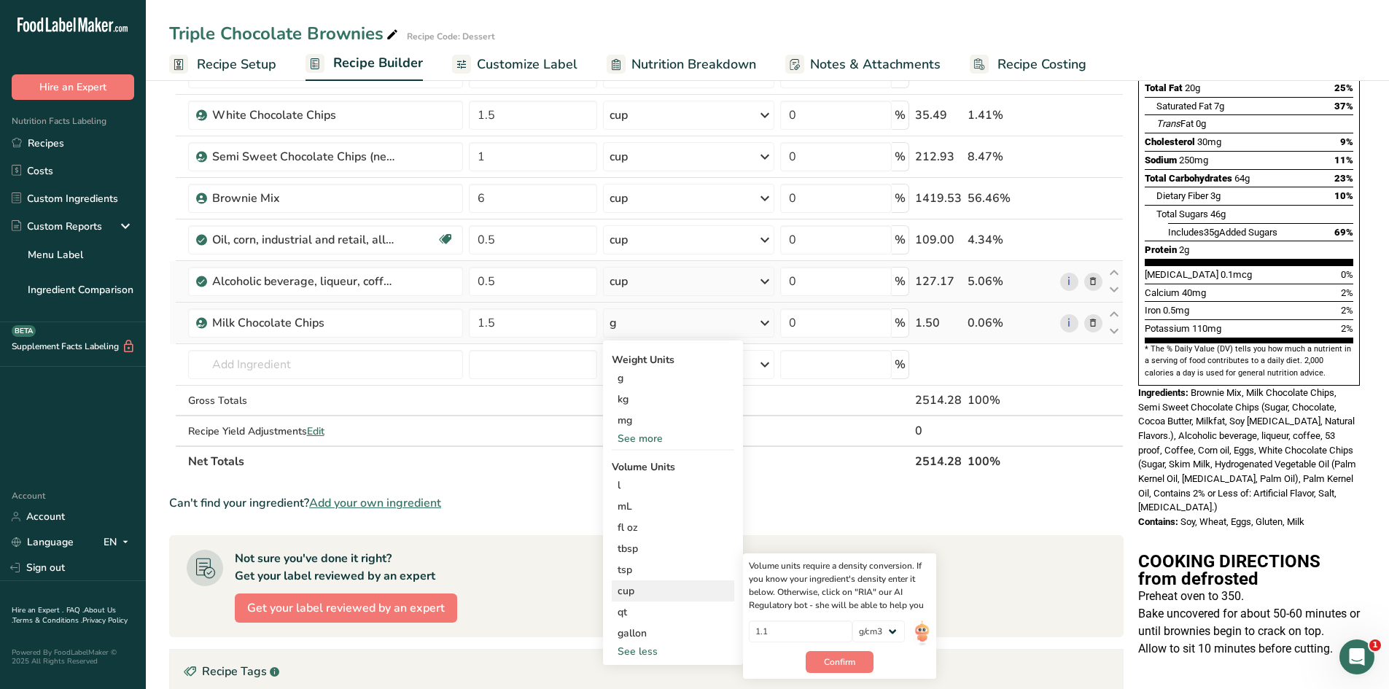
click at [625, 591] on div "cup" at bounding box center [672, 590] width 111 height 15
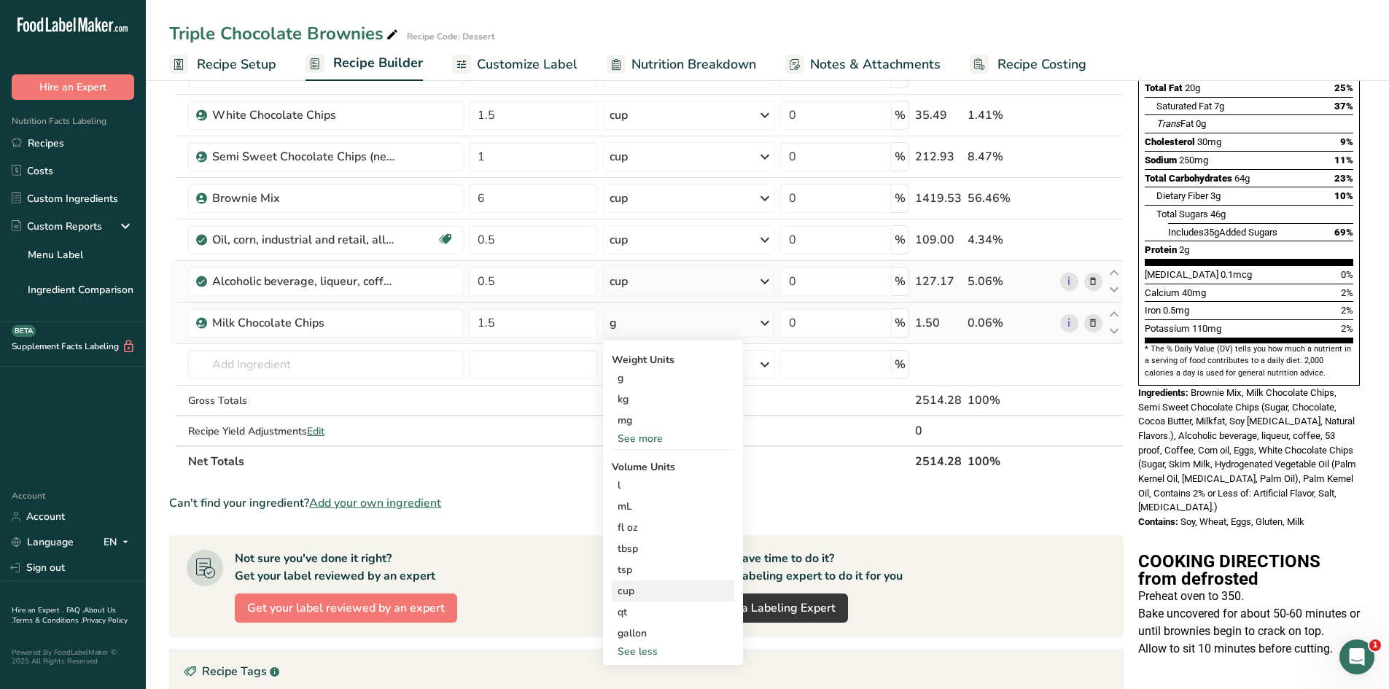
click at [632, 590] on div "cup" at bounding box center [672, 590] width 111 height 15
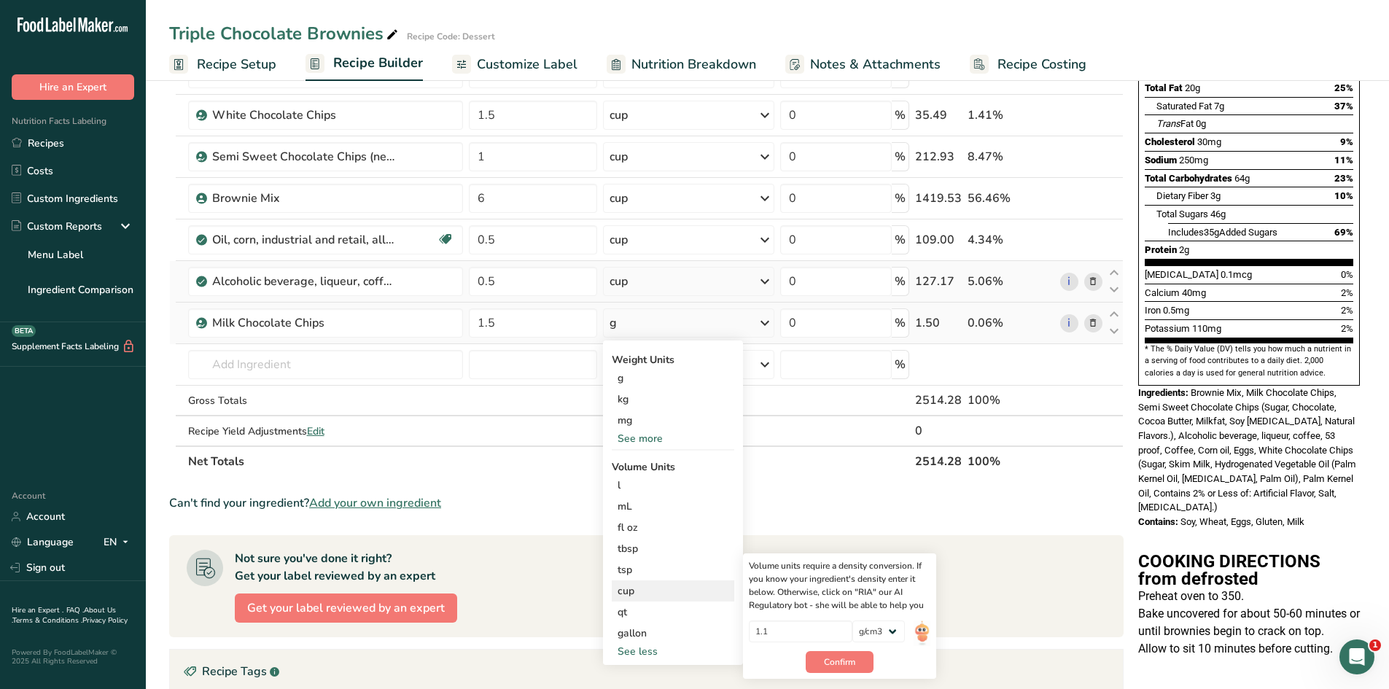
click at [632, 590] on div "cup" at bounding box center [672, 590] width 111 height 15
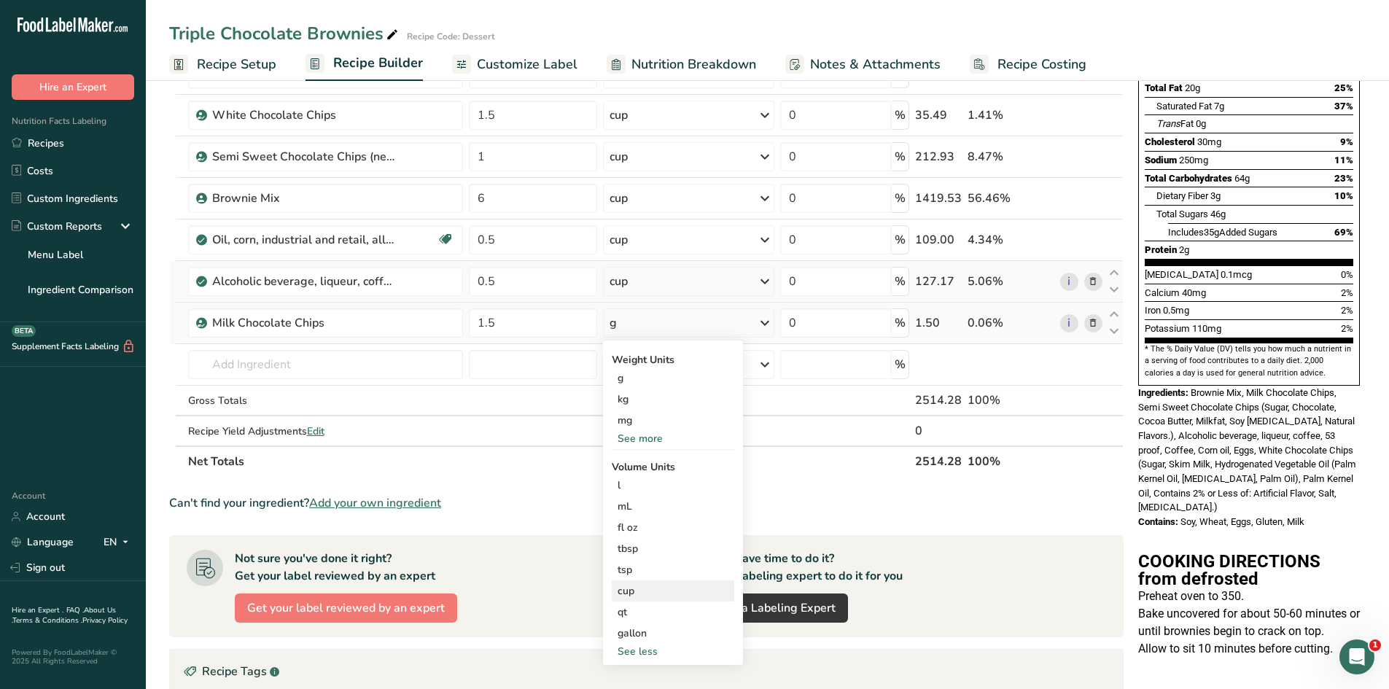
click at [636, 588] on div "cup" at bounding box center [672, 590] width 111 height 15
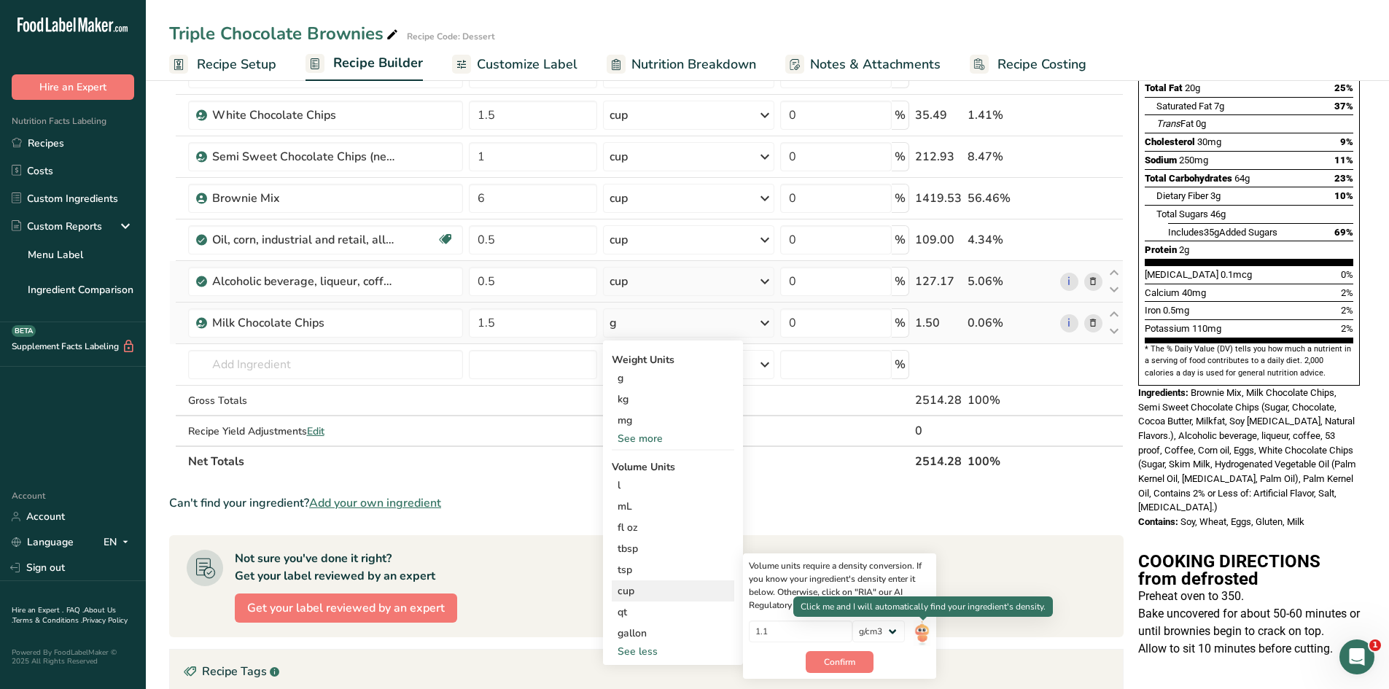
click at [921, 632] on img at bounding box center [921, 633] width 16 height 26
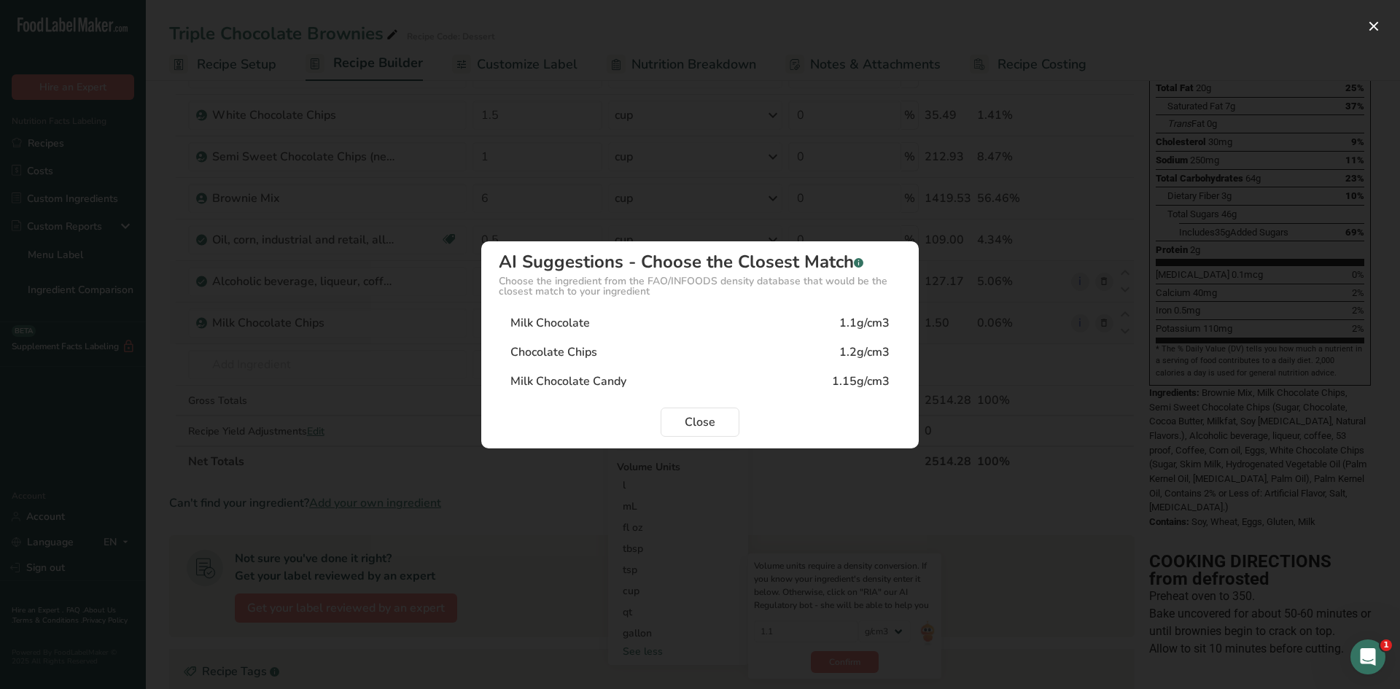
click at [639, 324] on div "Milk Chocolate 1.1g/cm3" at bounding box center [700, 322] width 402 height 29
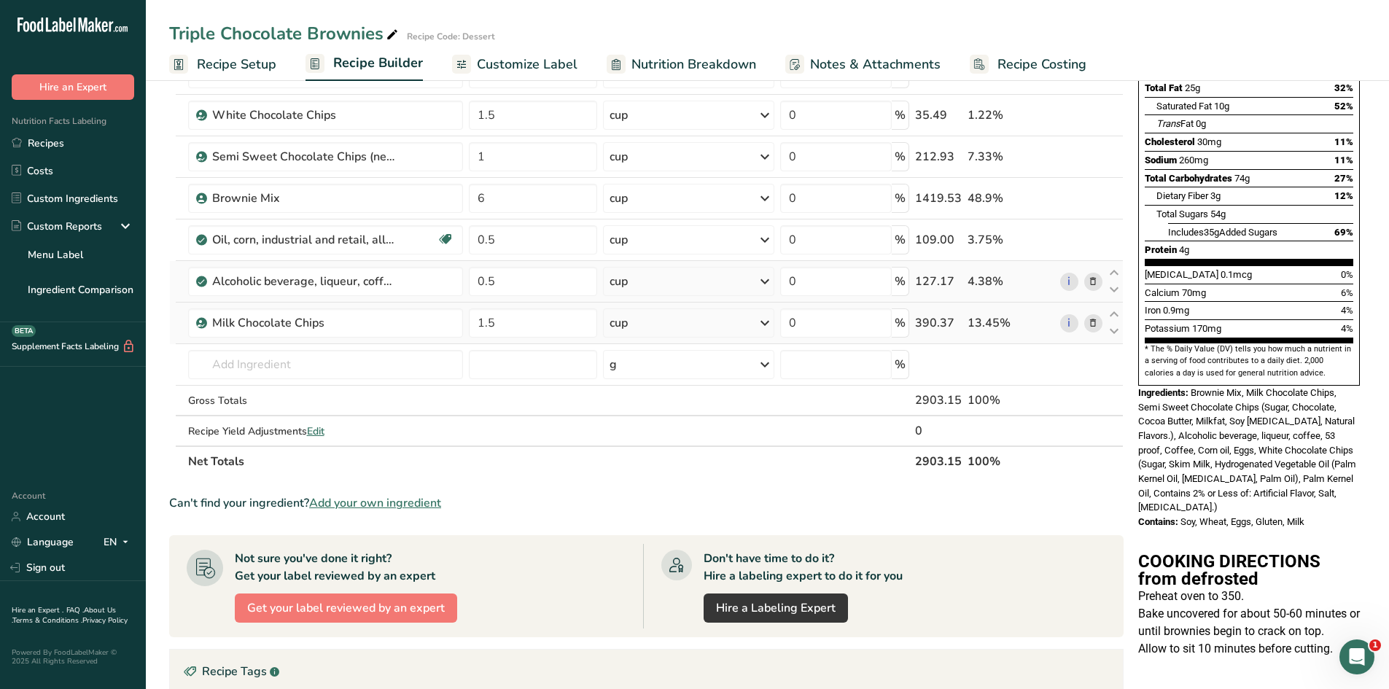
scroll to position [146, 0]
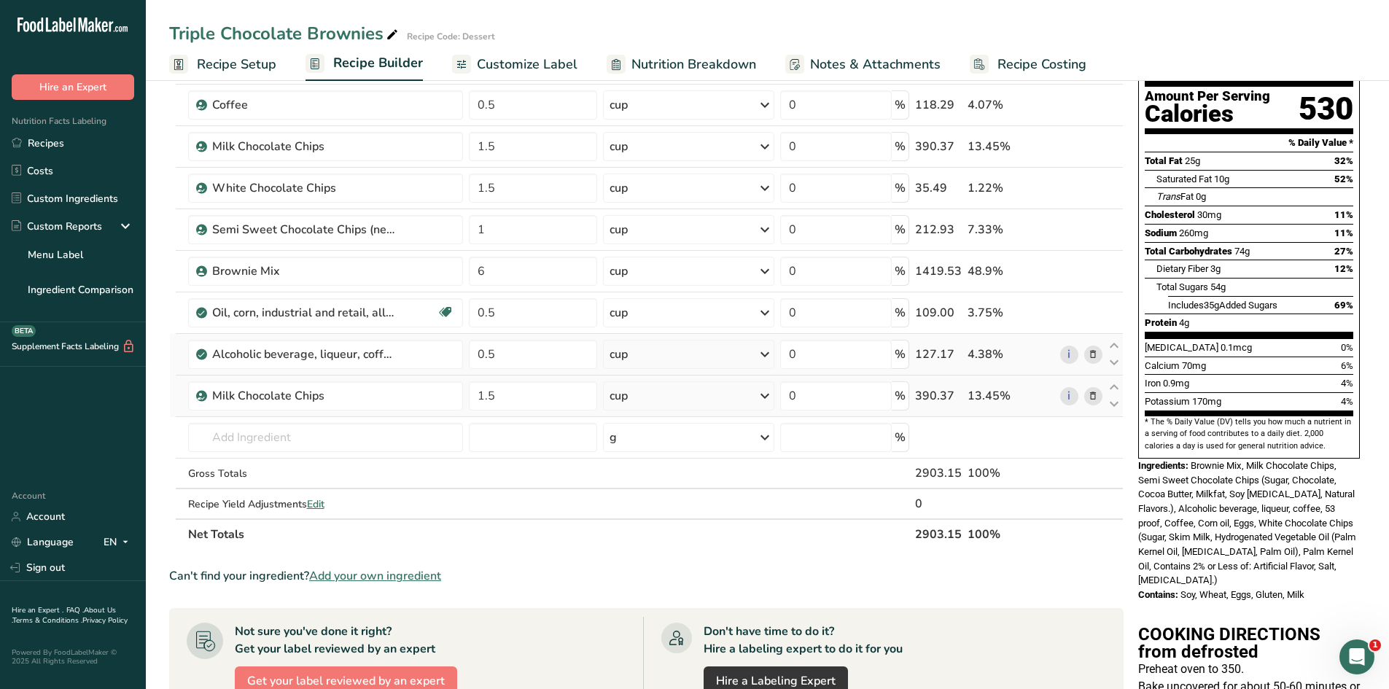
click at [1088, 397] on icon at bounding box center [1093, 396] width 10 height 15
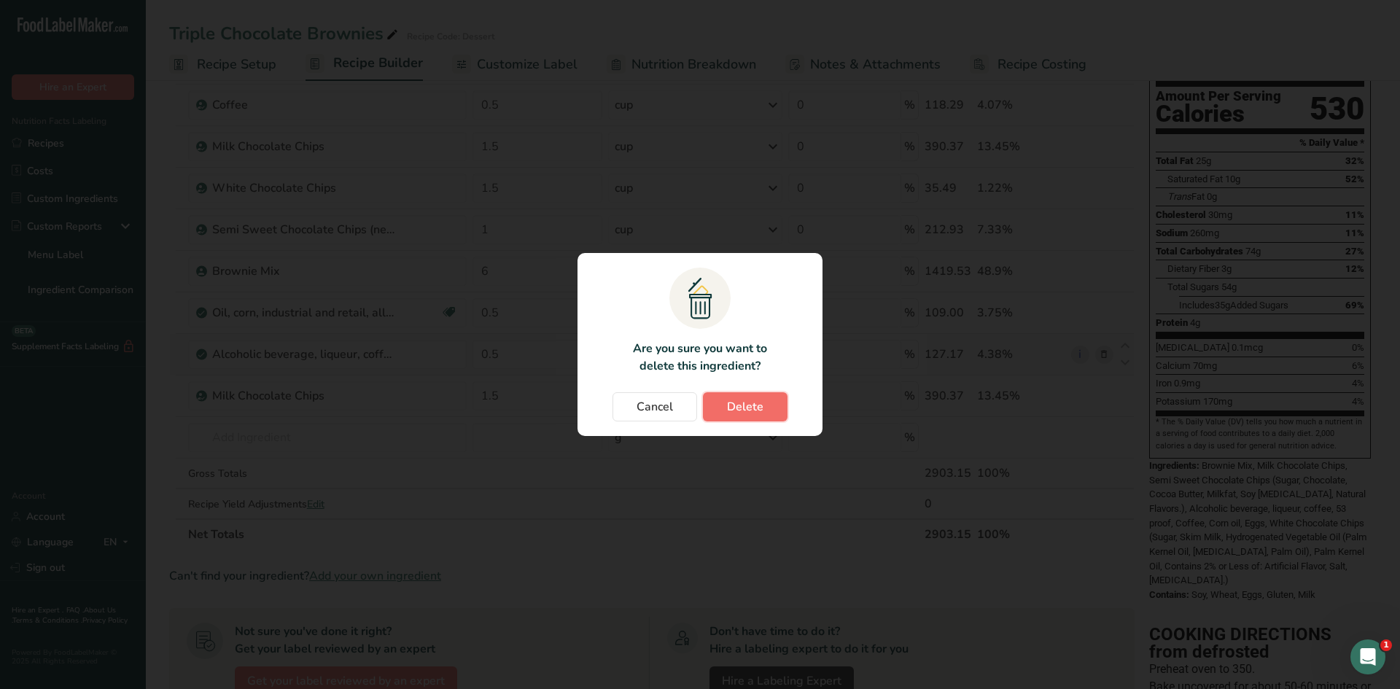
click at [747, 408] on span "Delete" at bounding box center [745, 406] width 36 height 17
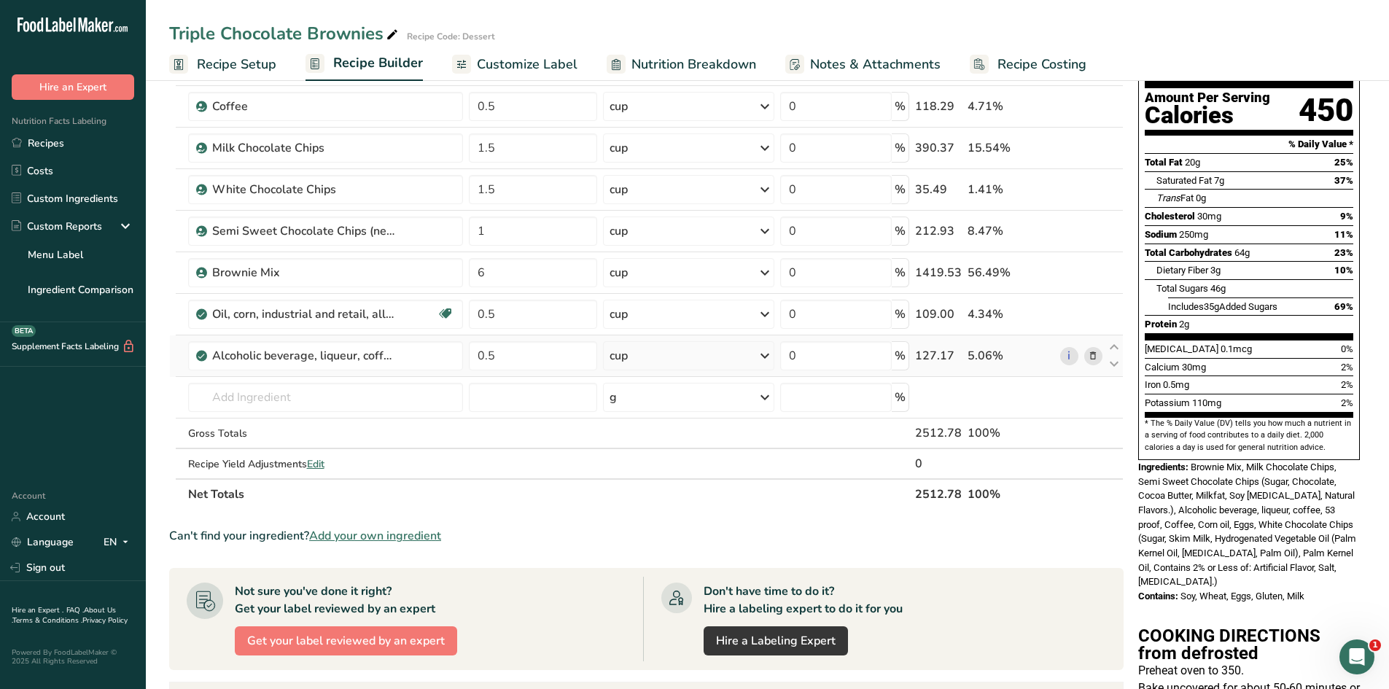
scroll to position [0, 0]
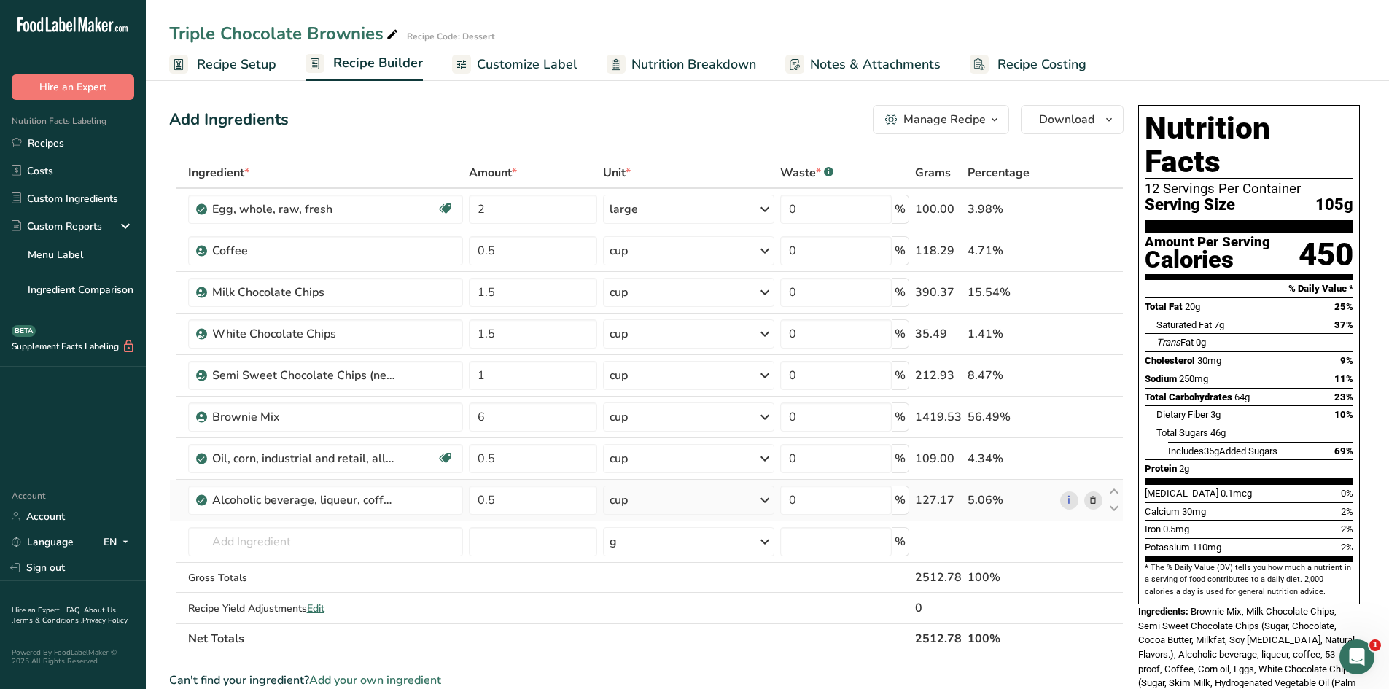
click at [527, 68] on span "Customize Label" at bounding box center [527, 65] width 101 height 20
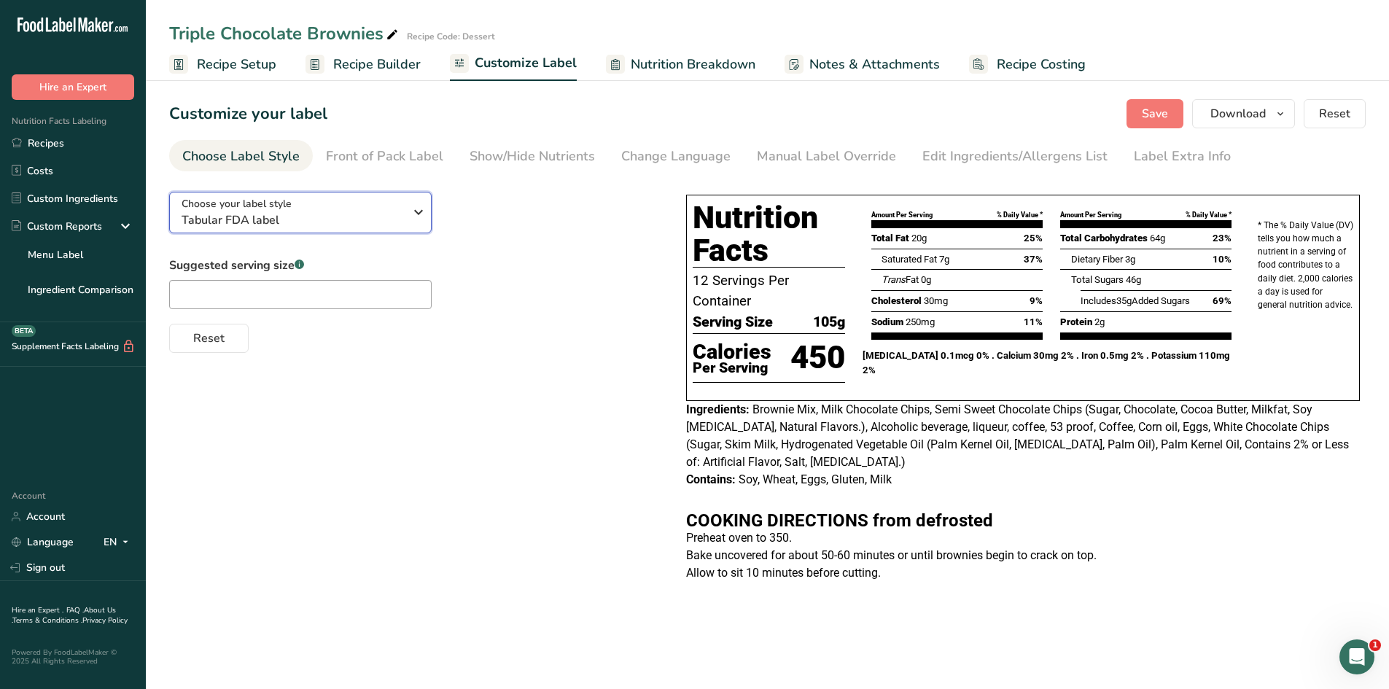
click at [300, 217] on span "Tabular FDA label" at bounding box center [293, 219] width 222 height 17
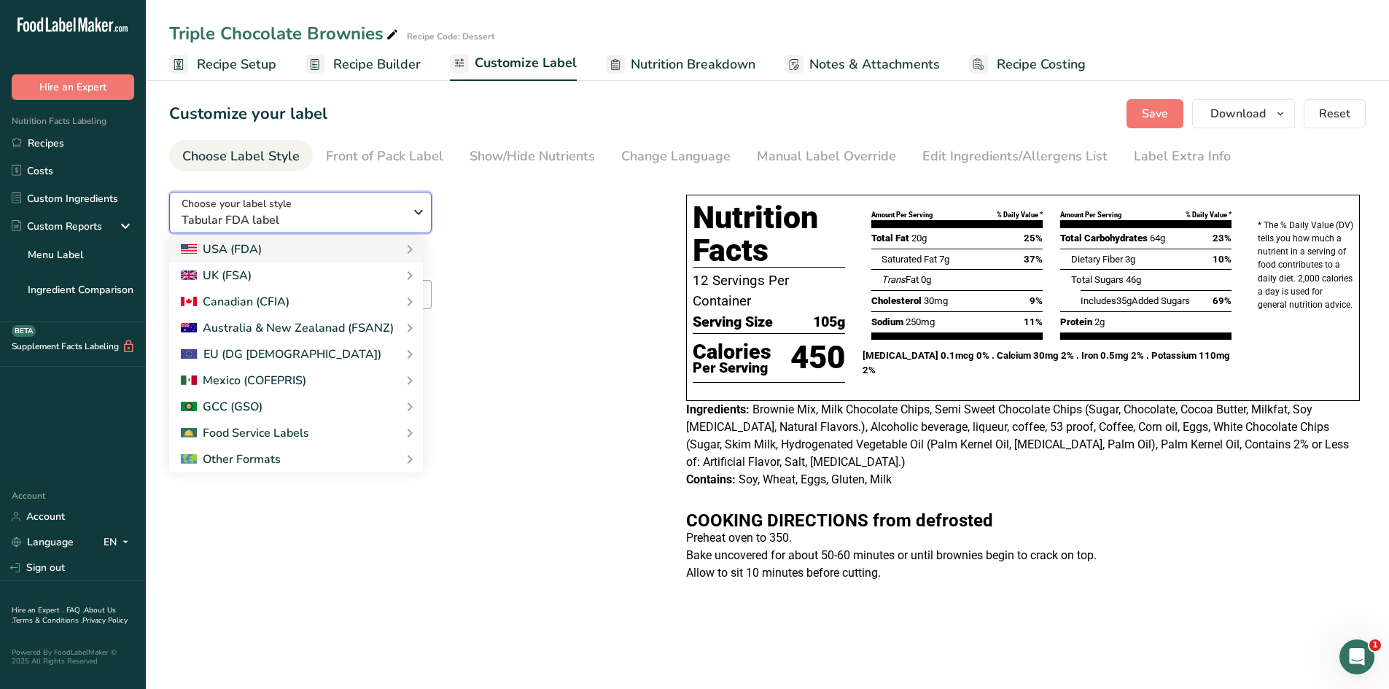
click at [299, 219] on span "Tabular FDA label" at bounding box center [293, 219] width 222 height 17
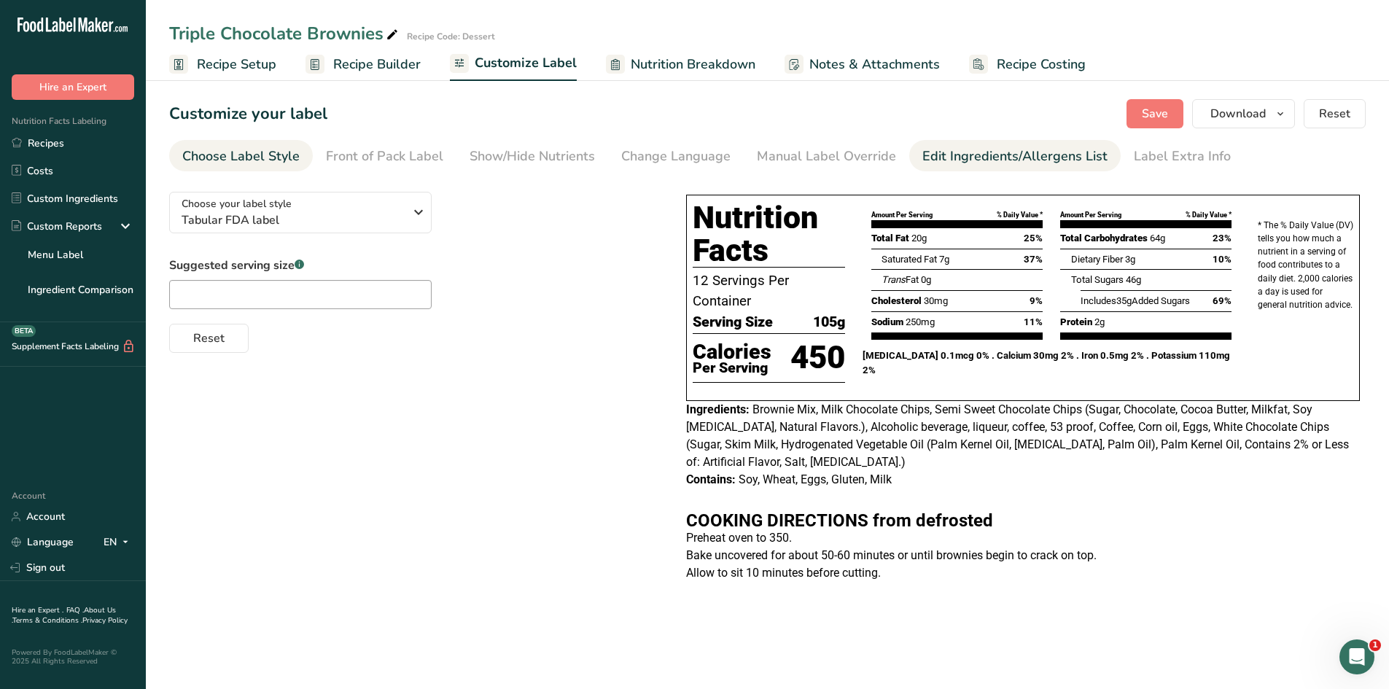
click at [956, 155] on div "Edit Ingredients/Allergens List" at bounding box center [1014, 157] width 185 height 20
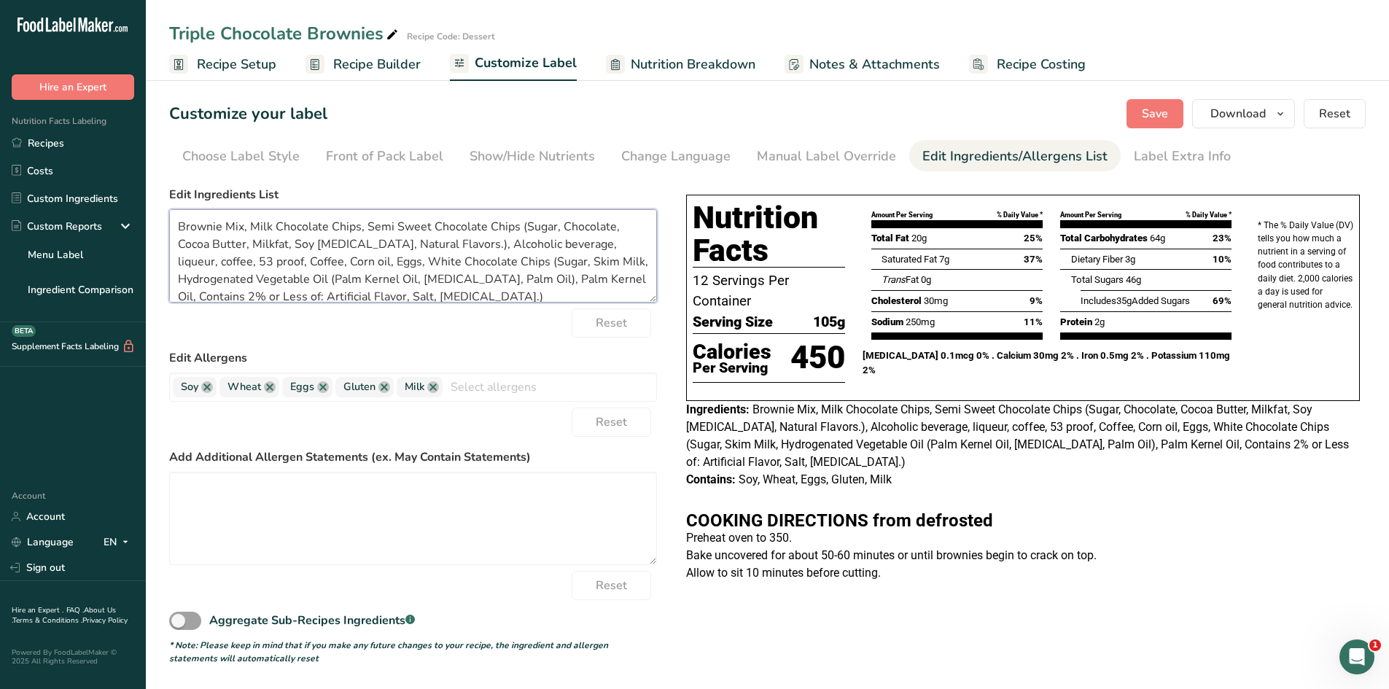
drag, startPoint x: 514, startPoint y: 226, endPoint x: 447, endPoint y: 243, distance: 69.3
click at [447, 243] on textarea "Brownie Mix, Milk Chocolate Chips, Semi Sweet Chocolate Chips (Sugar, Chocolate…" at bounding box center [413, 255] width 488 height 93
click at [225, 69] on span "Recipe Setup" at bounding box center [236, 65] width 79 height 20
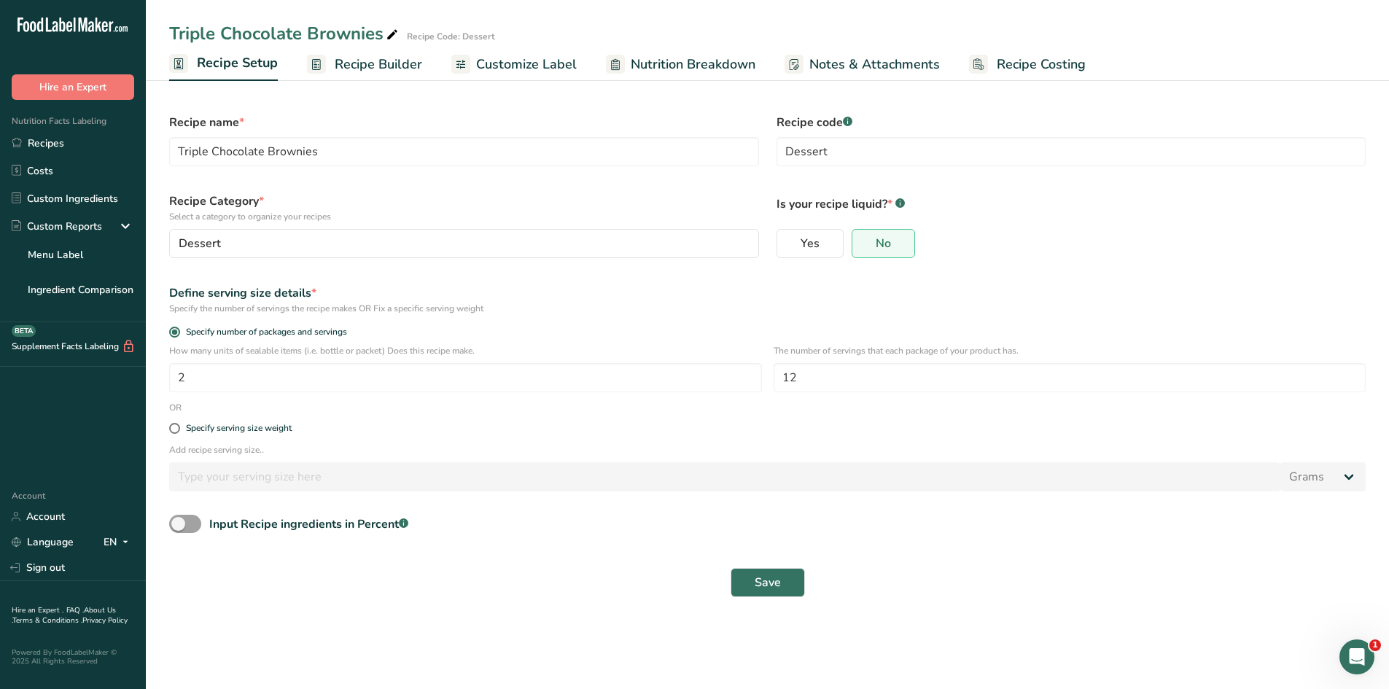
click at [382, 58] on span "Recipe Builder" at bounding box center [378, 65] width 87 height 20
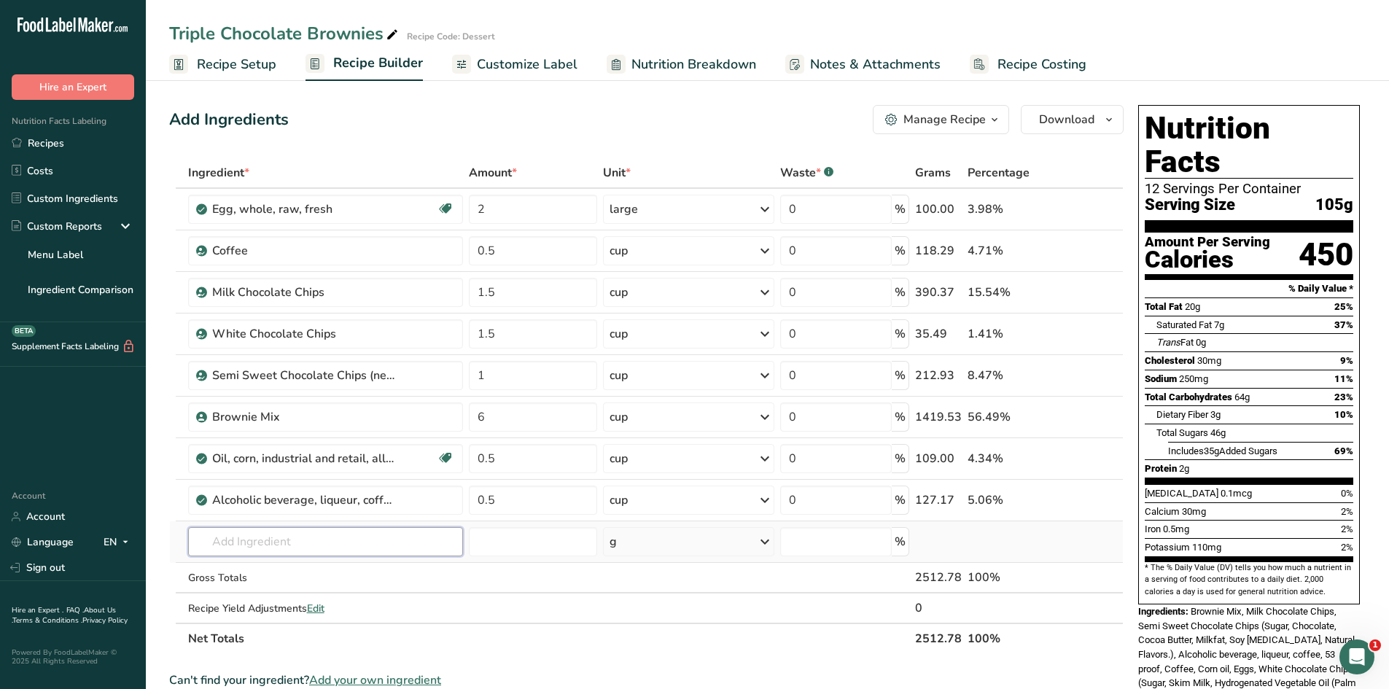
click at [316, 545] on input "text" at bounding box center [326, 541] width 276 height 29
click at [362, 545] on input "chocolate chips, white" at bounding box center [326, 541] width 276 height 29
drag, startPoint x: 362, startPoint y: 545, endPoint x: 136, endPoint y: 549, distance: 225.3
click at [136, 549] on div ".a-20{fill:#fff;} Hire an Expert Nutrition Facts Labeling Recipes Costs Custom …" at bounding box center [694, 590] width 1389 height 1180
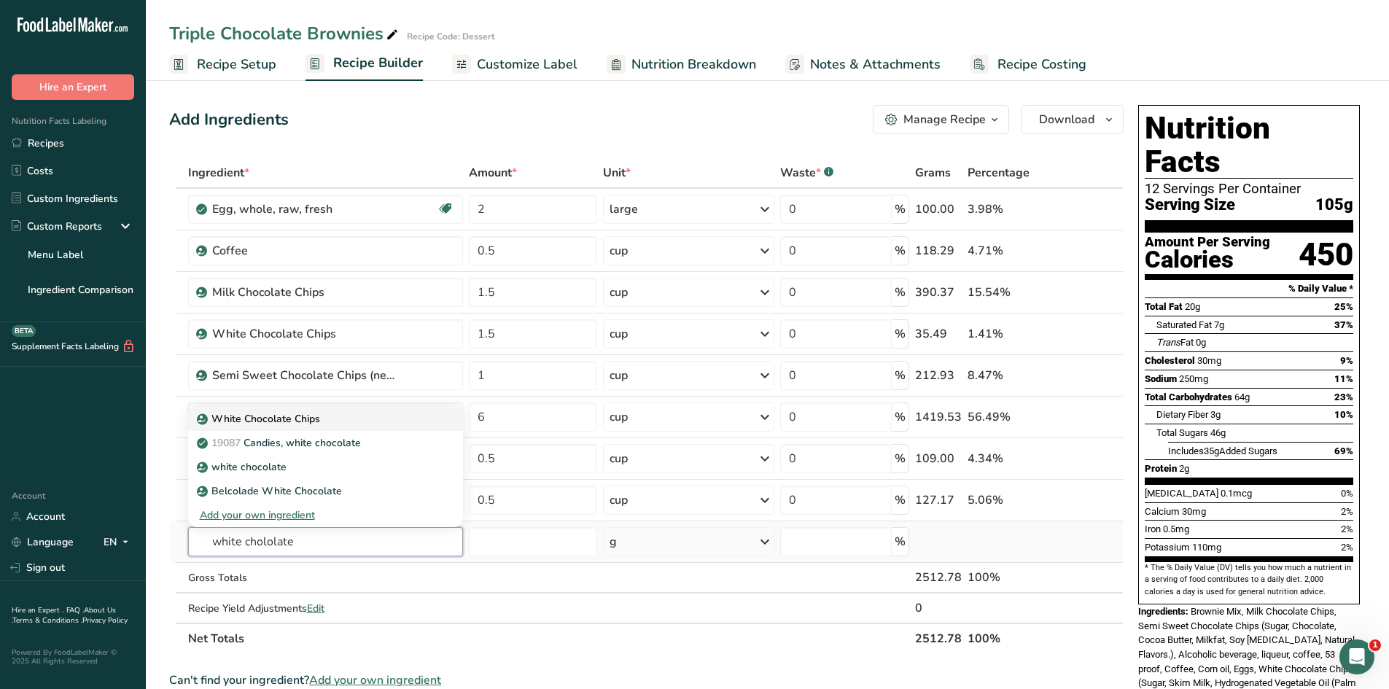
type input "white chololate"
click at [261, 423] on p "White Chocolate Chips" at bounding box center [260, 418] width 120 height 15
type input "White Chocolate Chips"
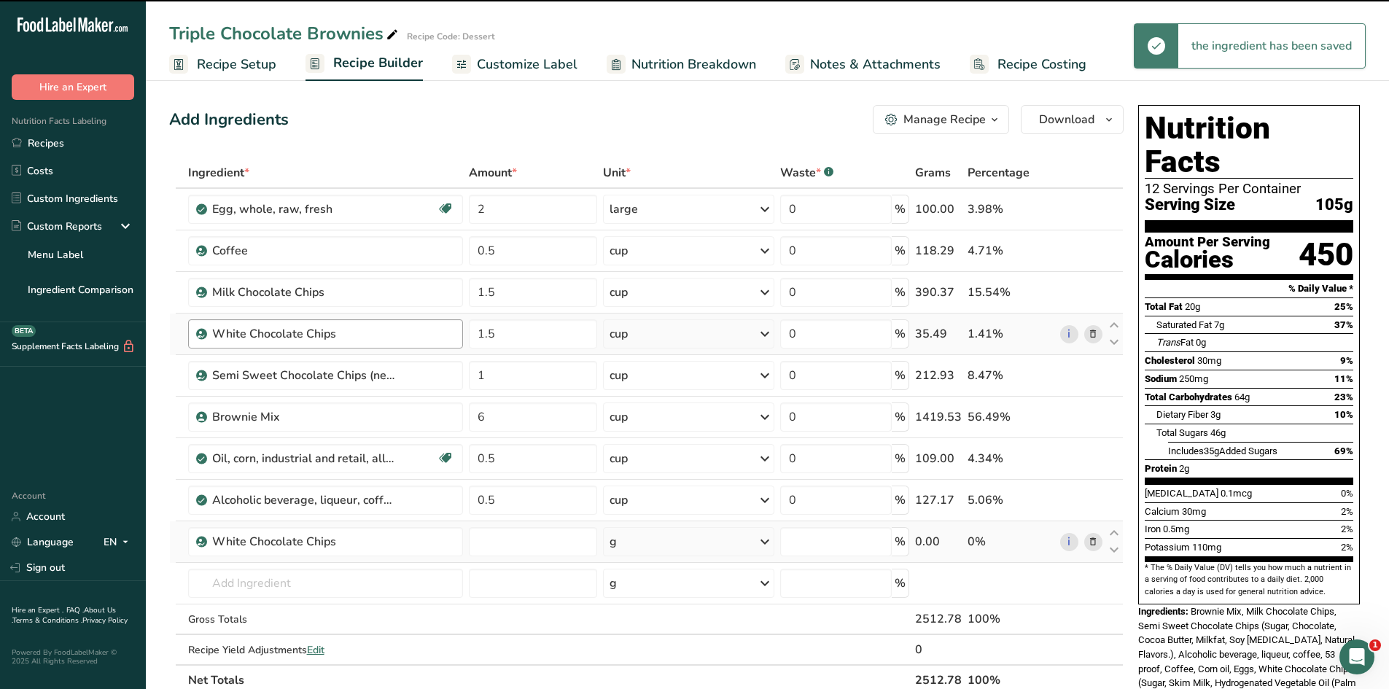
type input "0"
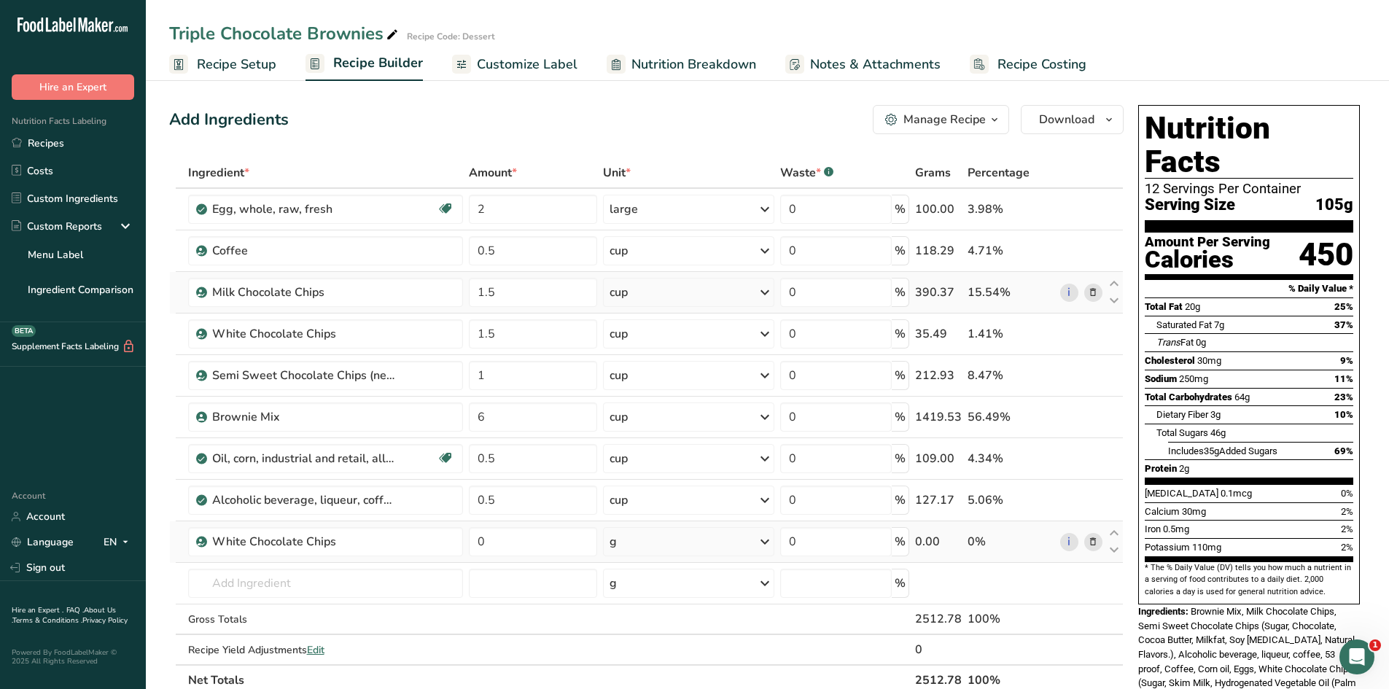
drag, startPoint x: 917, startPoint y: 292, endPoint x: 935, endPoint y: 291, distance: 17.6
click at [935, 291] on div "390.37" at bounding box center [938, 292] width 47 height 17
click at [1114, 324] on icon at bounding box center [1113, 325] width 17 height 11
click at [1352, 651] on icon "Open Intercom Messenger" at bounding box center [1355, 655] width 24 height 24
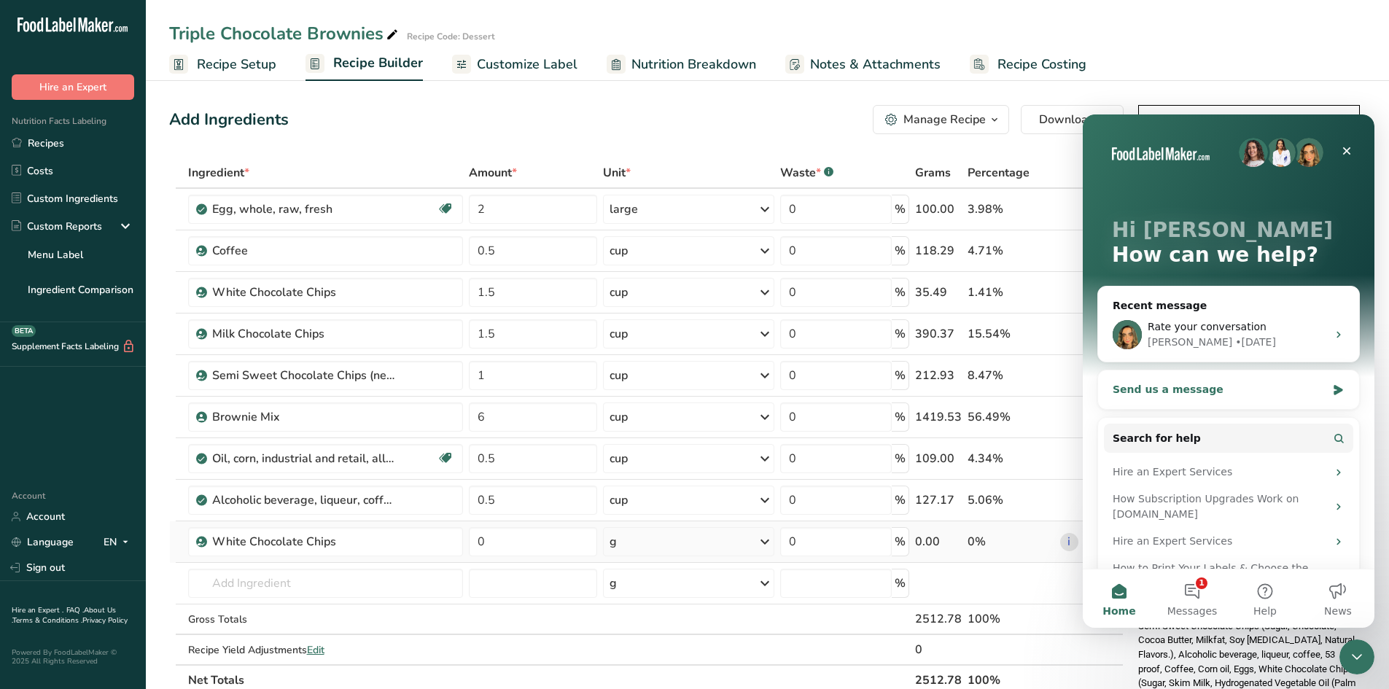
click at [1186, 391] on div "Send us a message" at bounding box center [1219, 389] width 214 height 15
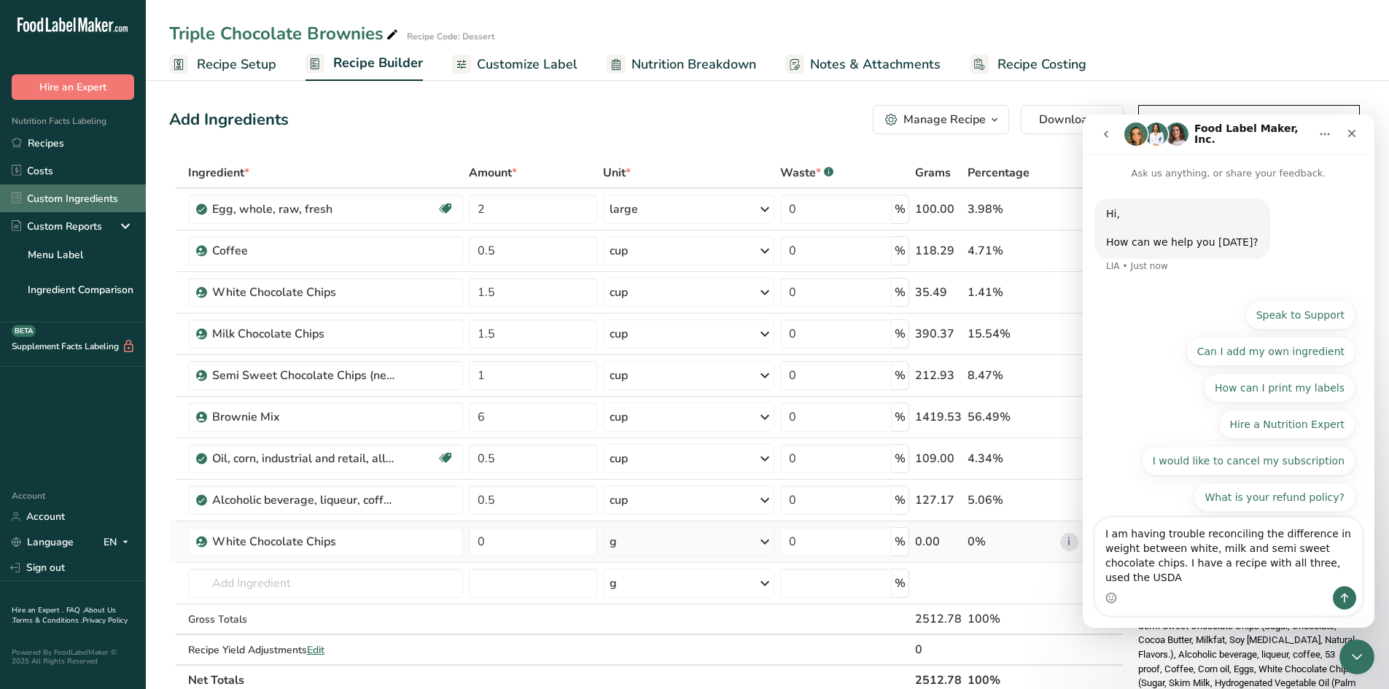
type textarea "I am having trouble reconciling the difference in weight between white, milk an…"
click at [96, 195] on link "Custom Ingredients" at bounding box center [73, 198] width 146 height 28
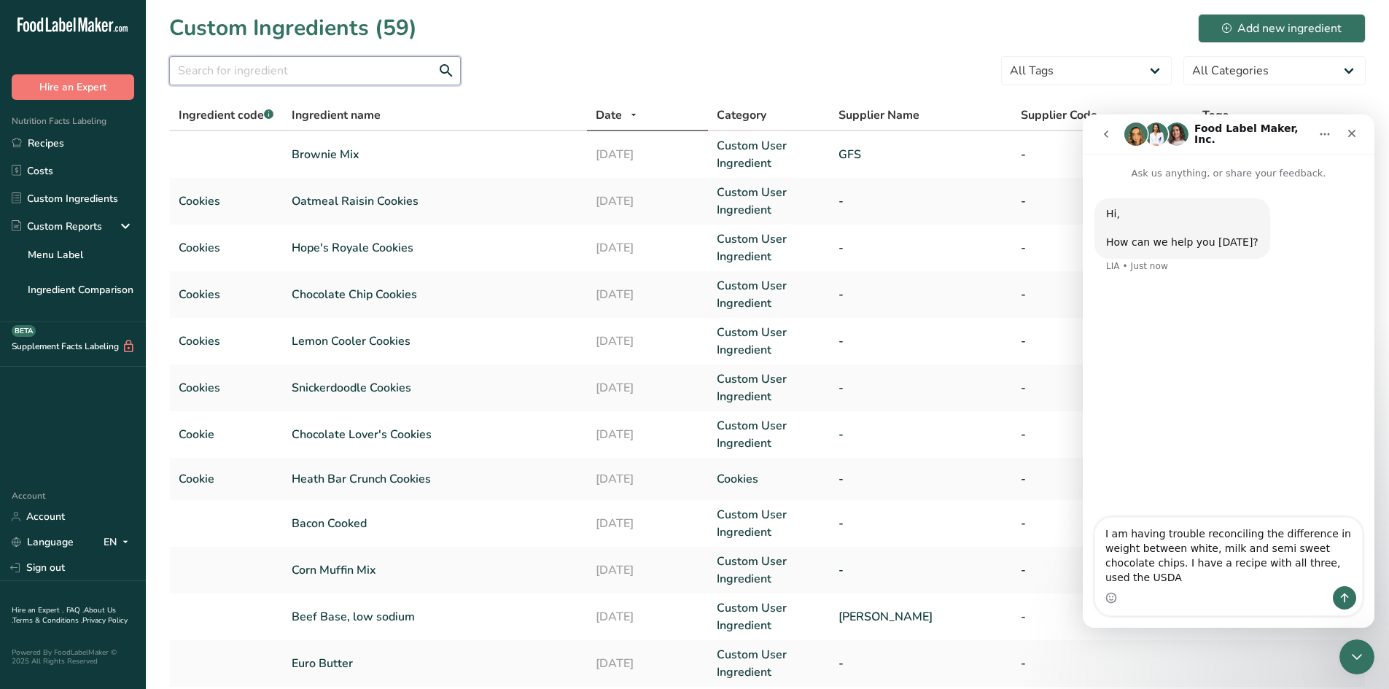
click at [353, 77] on input "text" at bounding box center [315, 70] width 292 height 29
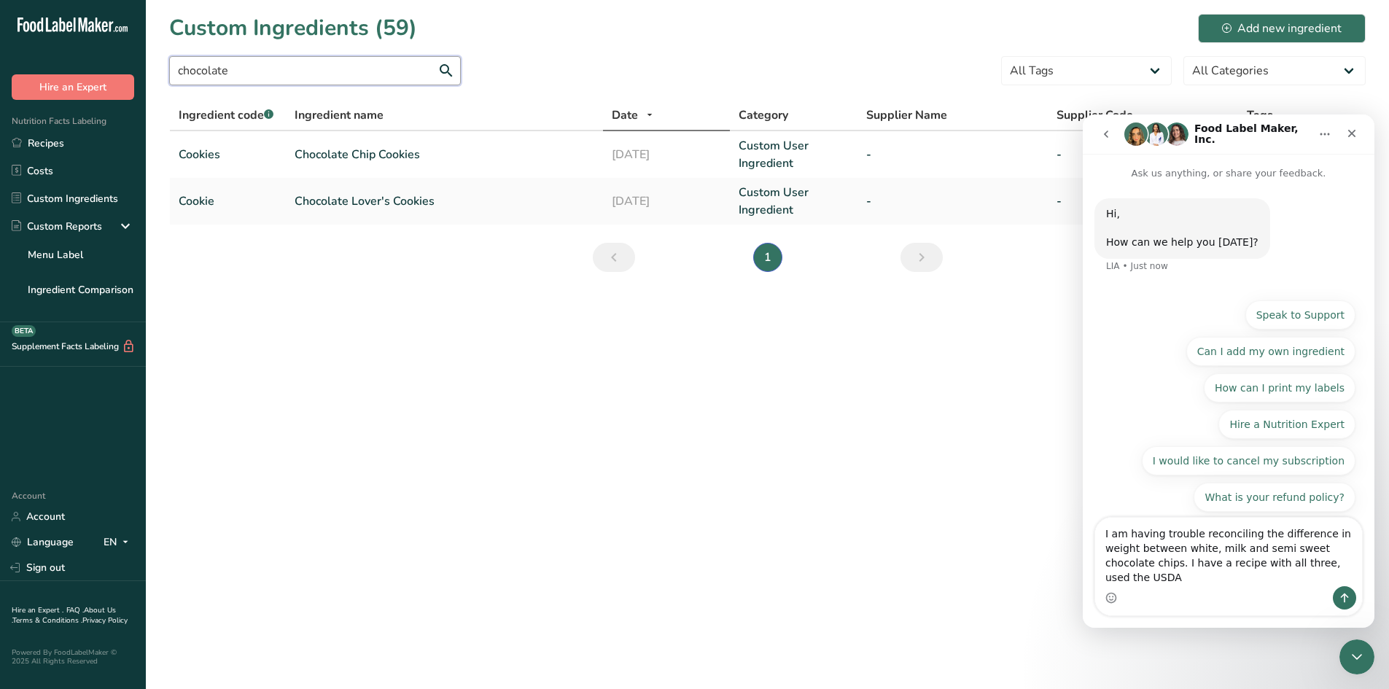
type input "chocolate"
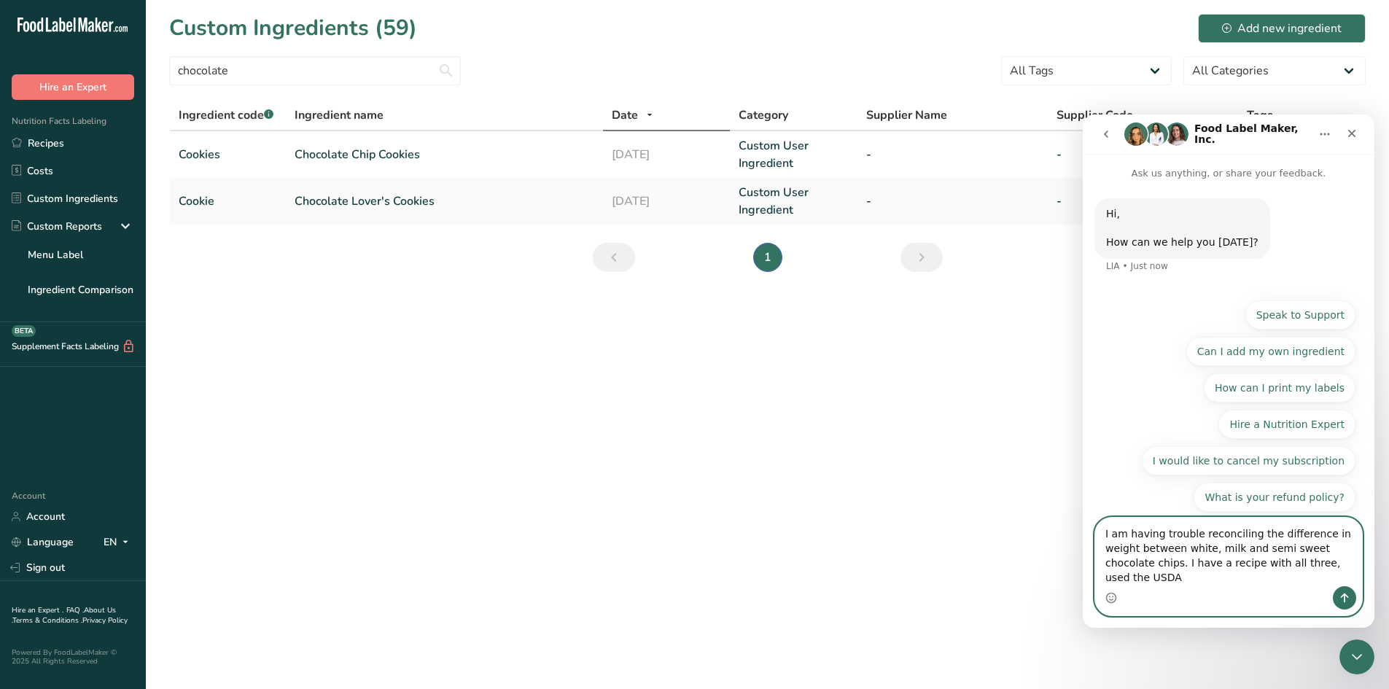
click at [1302, 577] on textarea "I am having trouble reconciling the difference in weight between white, milk an…" at bounding box center [1228, 552] width 267 height 69
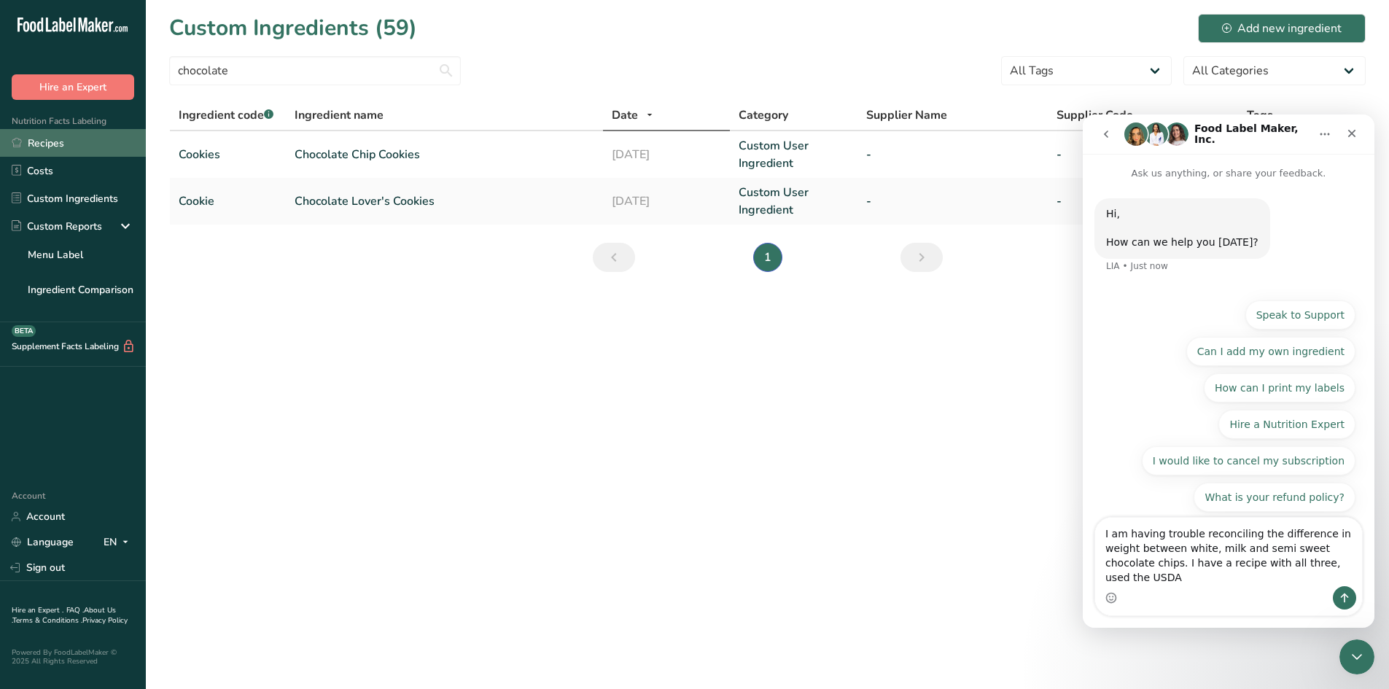
click at [60, 145] on link "Recipes" at bounding box center [73, 143] width 146 height 28
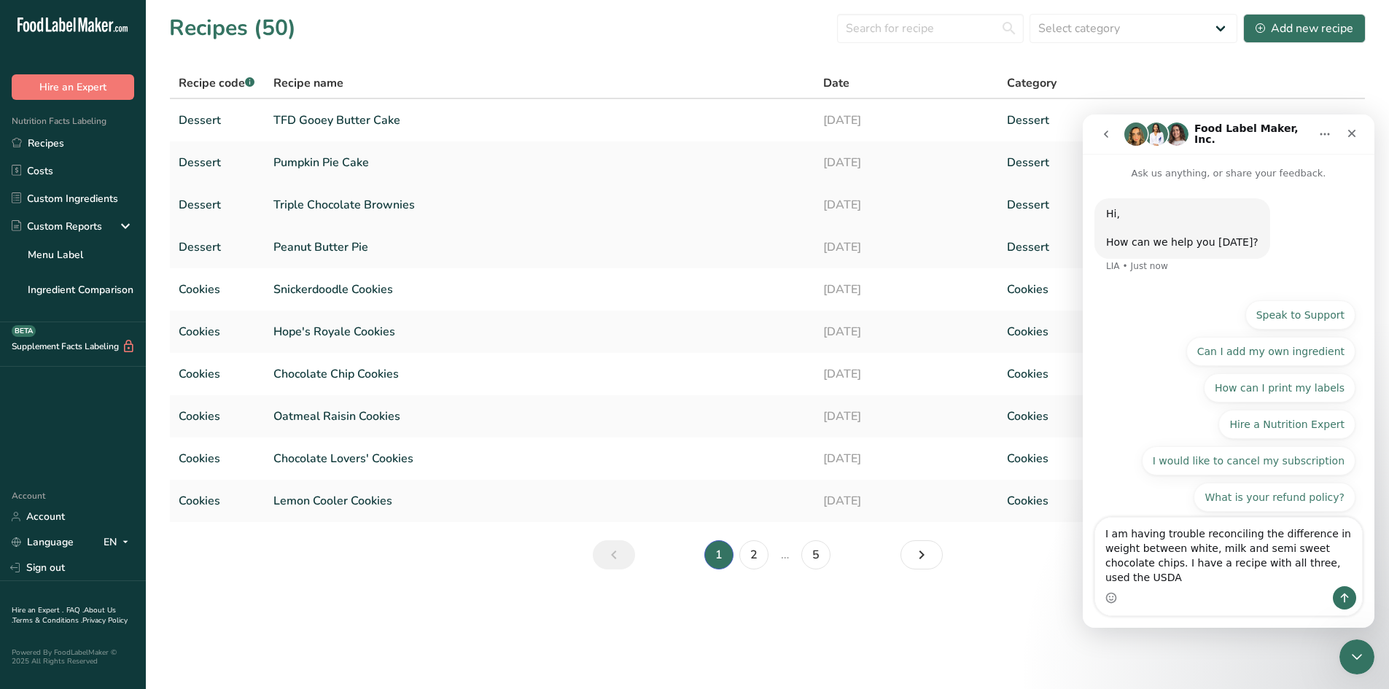
click at [319, 214] on link "Triple Chocolate Brownies" at bounding box center [539, 205] width 533 height 31
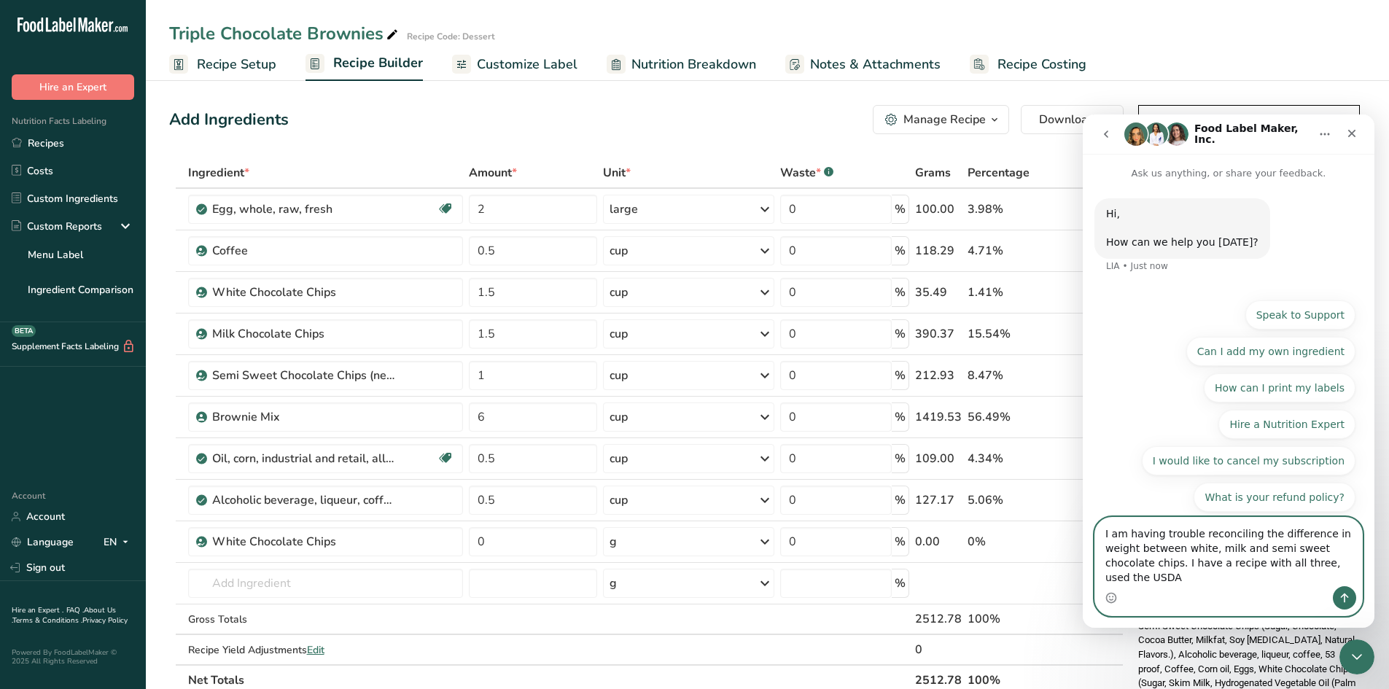
click at [1103, 547] on textarea "I am having trouble reconciling the difference in weight between white, milk an…" at bounding box center [1228, 552] width 267 height 69
drag, startPoint x: 1229, startPoint y: 578, endPoint x: 1361, endPoint y: 572, distance: 132.1
click at [1361, 572] on textarea "I am having trouble reconciling the difference in weight between white, milk an…" at bounding box center [1228, 552] width 267 height 69
click at [1307, 562] on textarea "I am having trouble reconciling the difference in weight between white, milk an…" at bounding box center [1228, 552] width 267 height 69
click at [1104, 576] on textarea "I am having trouble reconciling the difference in weight between white, milk an…" at bounding box center [1228, 544] width 267 height 83
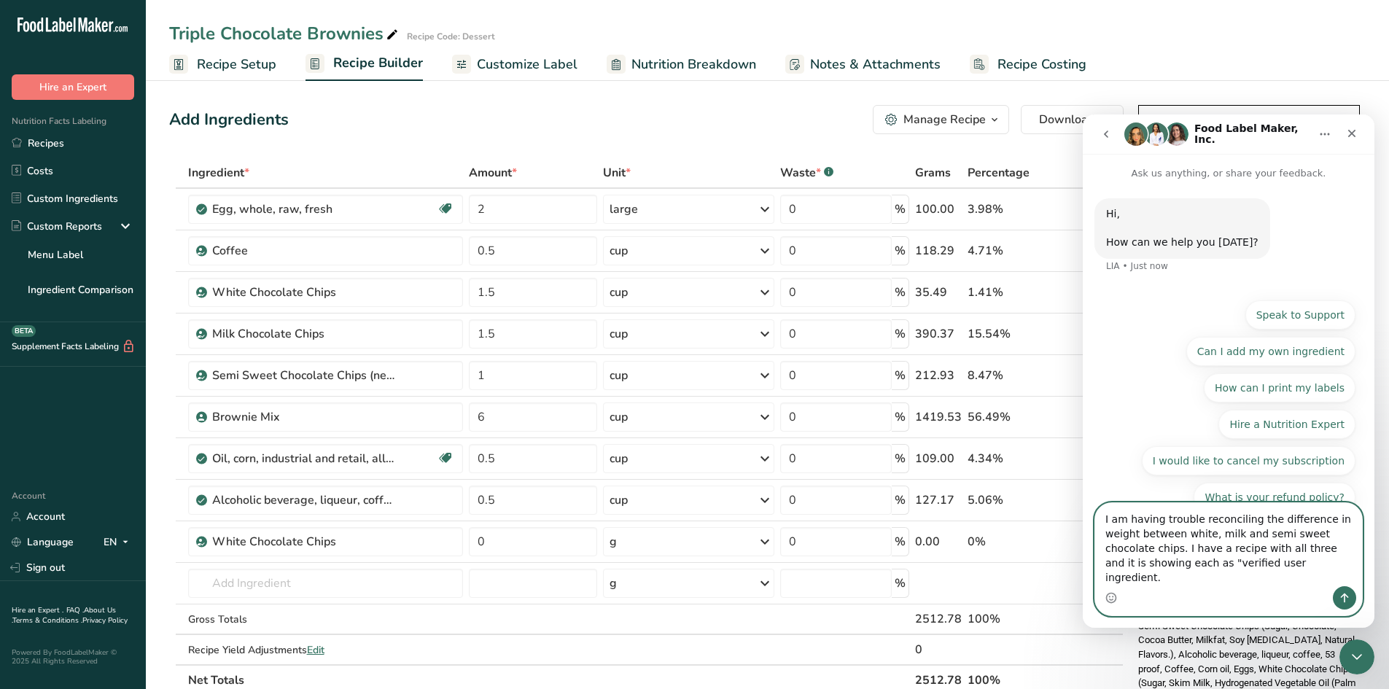
click at [1212, 577] on textarea "I am having trouble reconciling the difference in weight between white, milk an…" at bounding box center [1228, 544] width 267 height 83
type textarea "I am having trouble reconciling the difference in weight between white, milk an…"
click at [1345, 599] on icon "Send a message…" at bounding box center [1344, 598] width 12 height 12
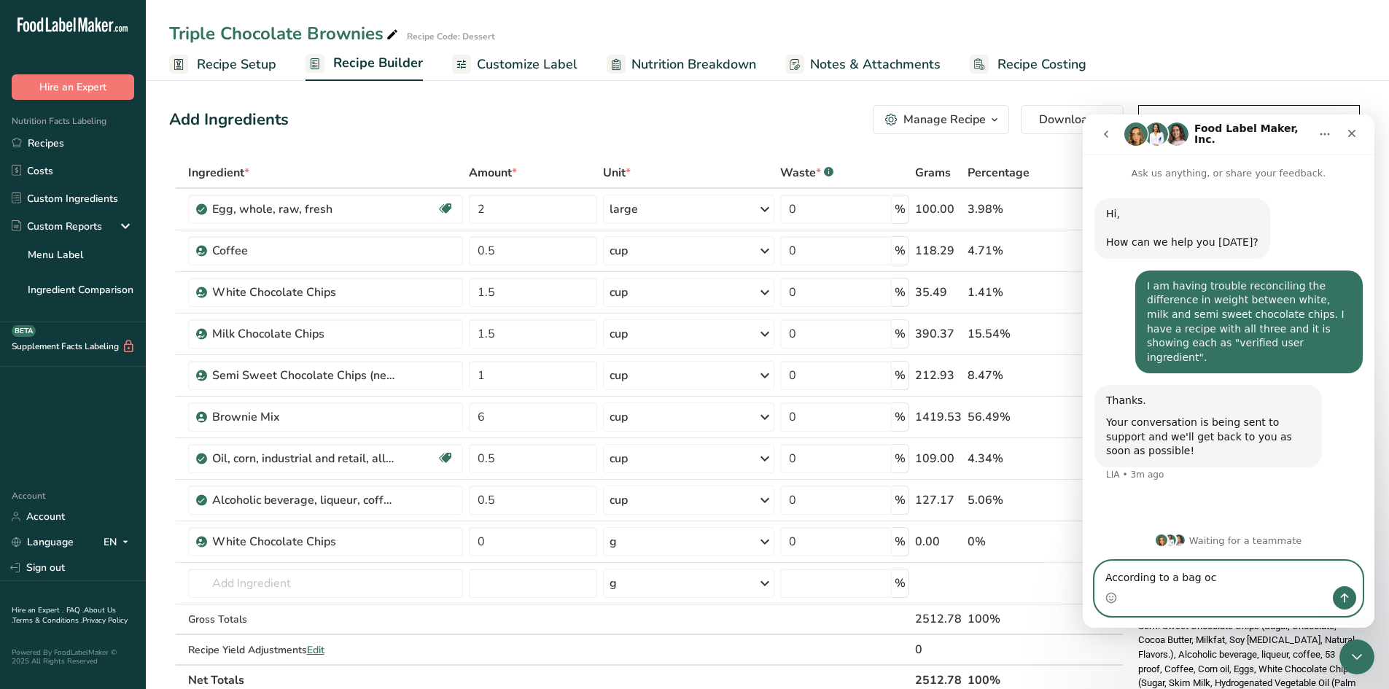
drag, startPoint x: 1212, startPoint y: 577, endPoint x: 1149, endPoint y: 577, distance: 62.7
click at [1149, 577] on textarea "According to a bag oc" at bounding box center [1228, 573] width 267 height 25
click at [1236, 580] on textarea "According to Nestle online all three have the same density which would equal" at bounding box center [1228, 566] width 267 height 39
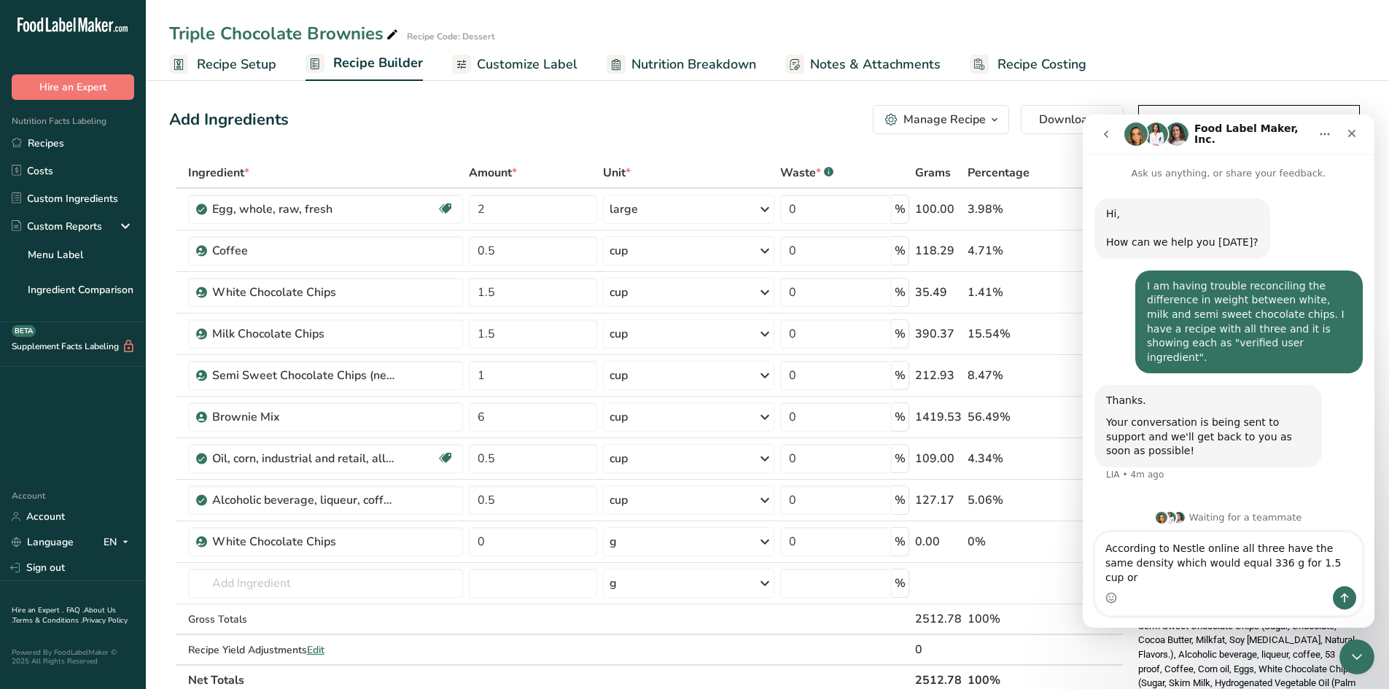
click at [1149, 588] on div "Intercom messenger" at bounding box center [1228, 597] width 267 height 23
click at [1144, 589] on div "Intercom messenger" at bounding box center [1228, 597] width 267 height 23
click at [1320, 576] on textarea "According to Nestle online all three have the same density which would equal 33…" at bounding box center [1228, 559] width 267 height 54
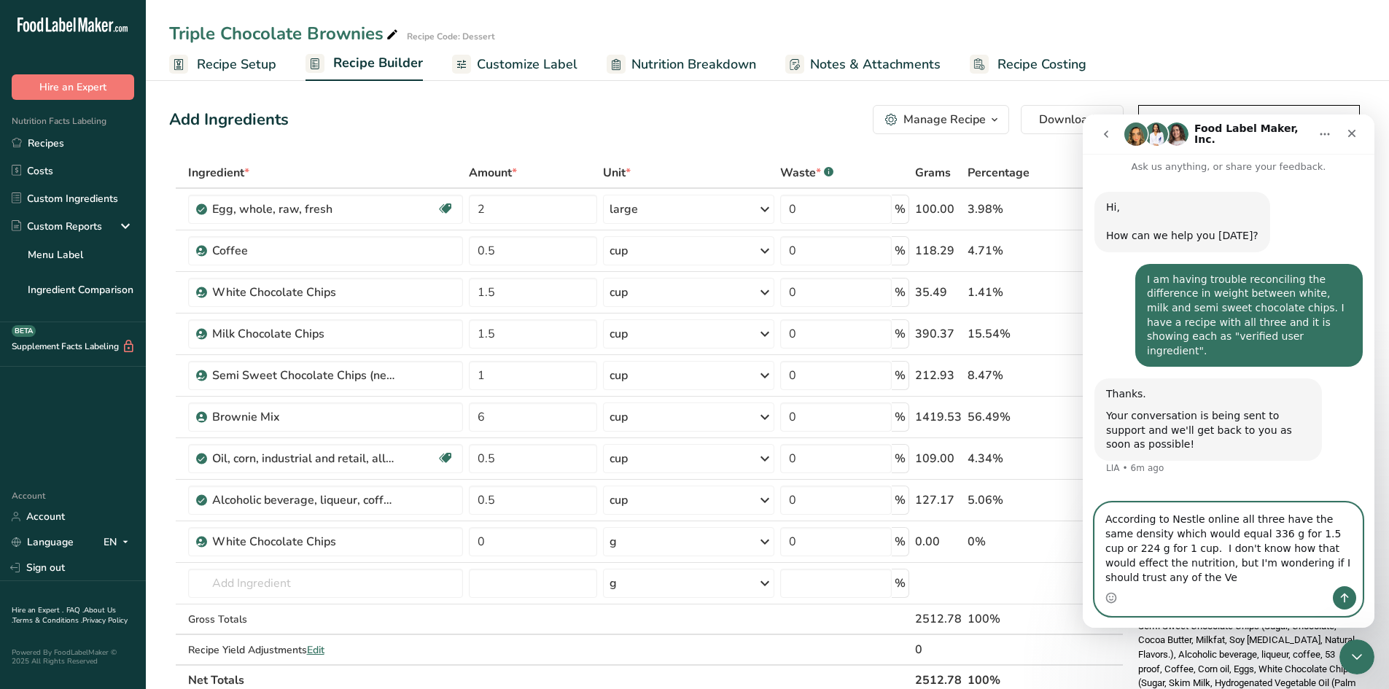
scroll to position [21, 0]
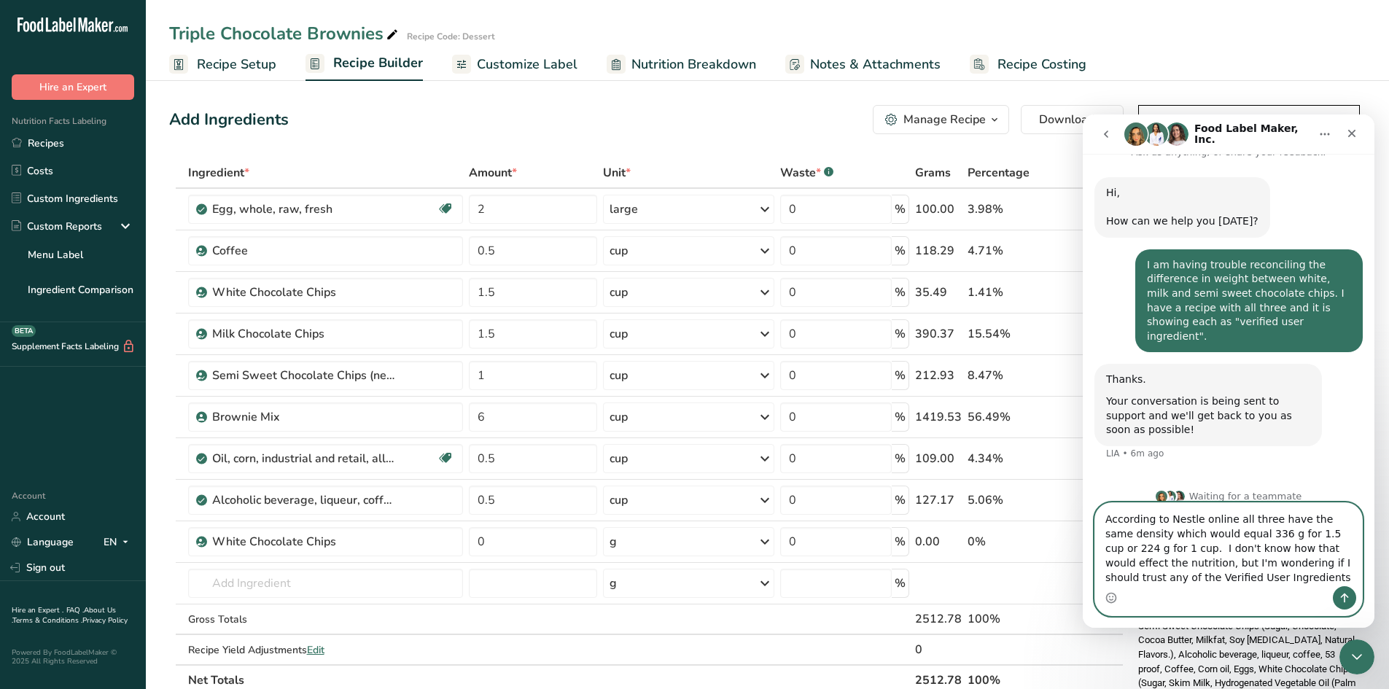
drag, startPoint x: 1231, startPoint y: 565, endPoint x: 1166, endPoint y: 566, distance: 64.9
click at [1166, 566] on textarea "According to Nestle online all three have the same density which would equal 33…" at bounding box center [1228, 544] width 267 height 83
type textarea "According to Nestle online all three have the same density which would equal 33…"
click at [1344, 598] on icon "Send a message…" at bounding box center [1345, 597] width 8 height 9
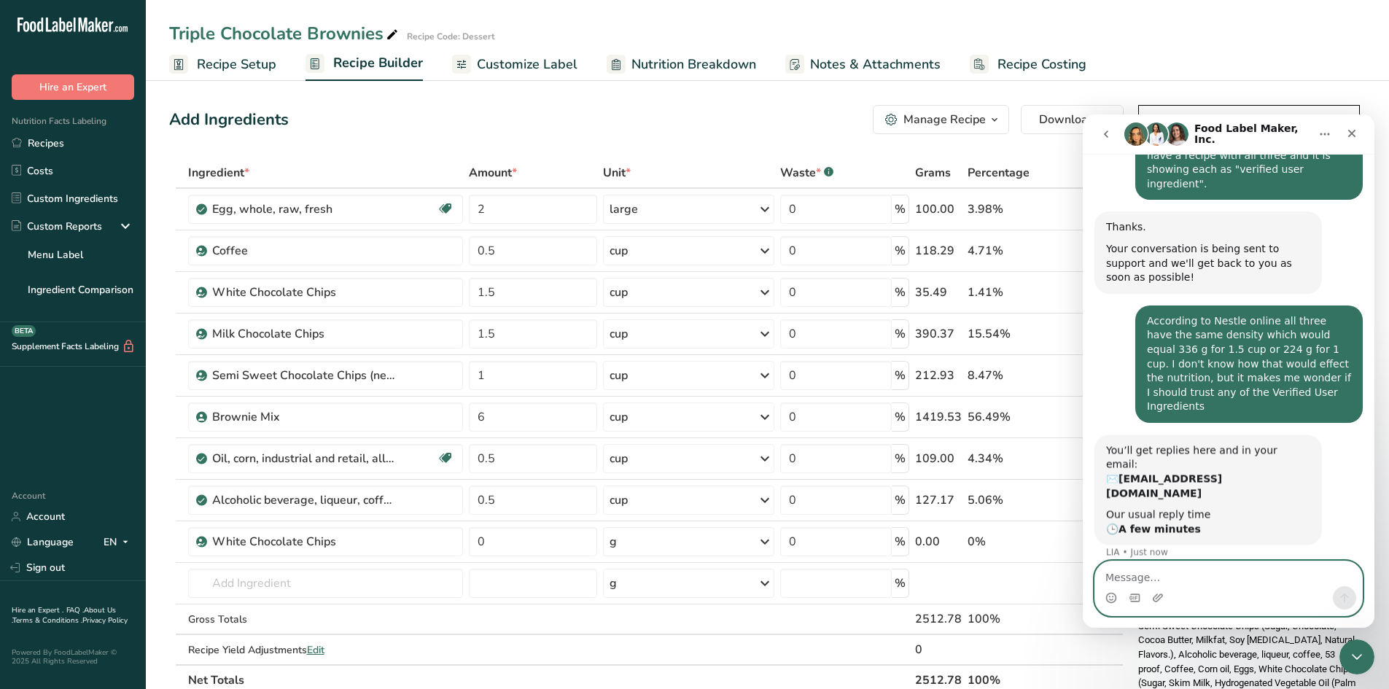
scroll to position [171, 0]
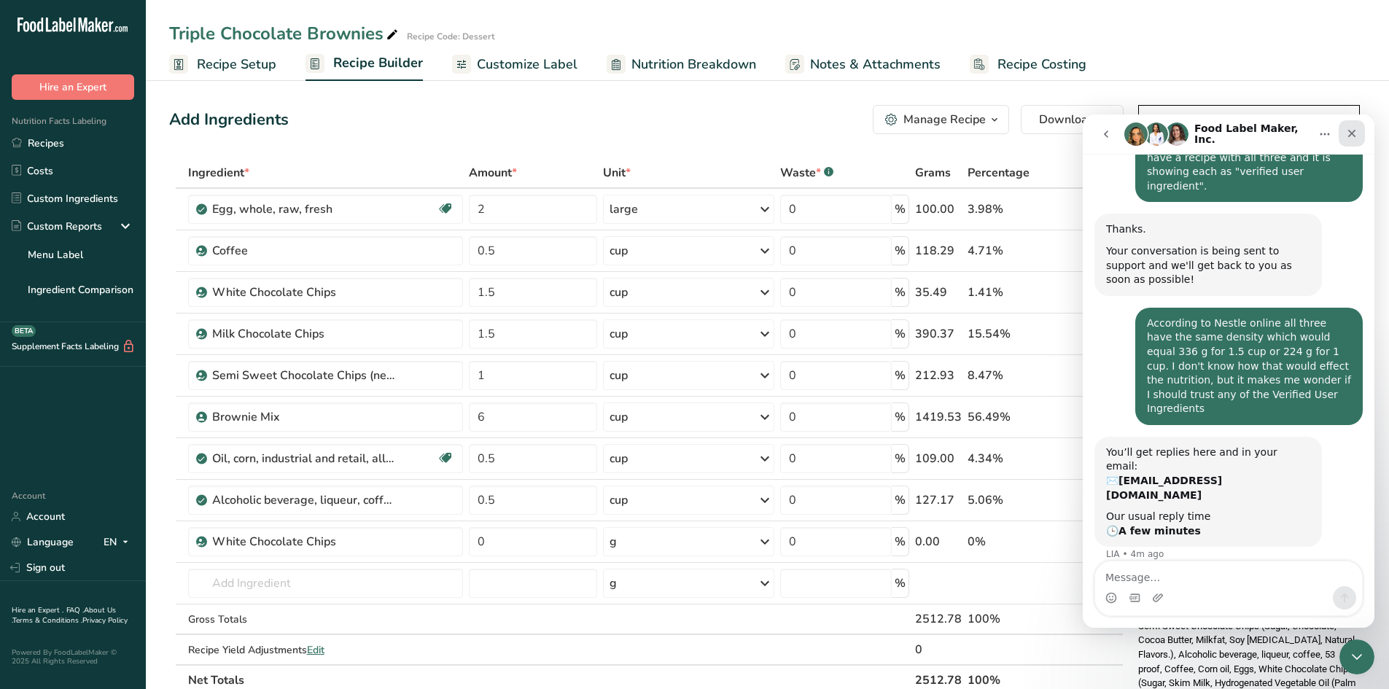
drag, startPoint x: 1356, startPoint y: 133, endPoint x: 1349, endPoint y: 131, distance: 7.4
click at [1349, 131] on icon "Close" at bounding box center [1352, 134] width 12 height 12
